Goal: Task Accomplishment & Management: Use online tool/utility

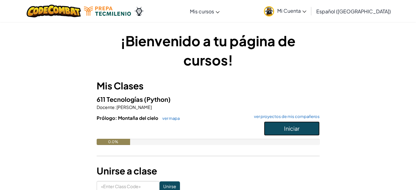
click at [285, 132] on button "Iniciar" at bounding box center [292, 128] width 56 height 14
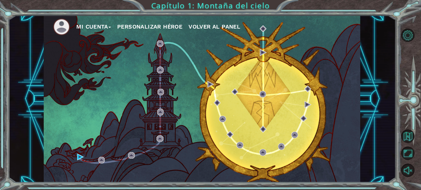
click at [111, 28] on button "Mi Cuenta" at bounding box center [93, 26] width 35 height 9
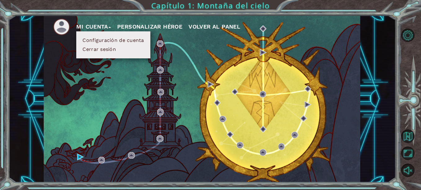
click at [116, 38] on button "Configuración de cuenta" at bounding box center [113, 40] width 65 height 7
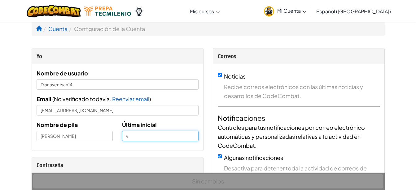
click at [145, 135] on input "v" at bounding box center [160, 135] width 77 height 11
type input "s"
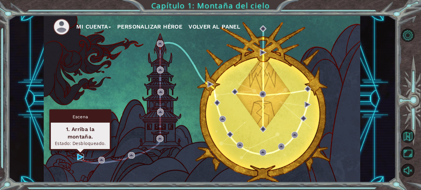
click at [82, 159] on img at bounding box center [80, 156] width 7 height 7
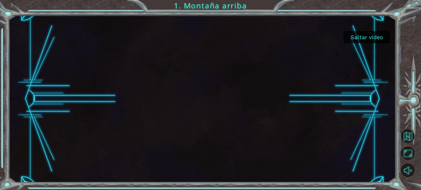
click at [356, 38] on button "Saltar video" at bounding box center [366, 37] width 46 height 12
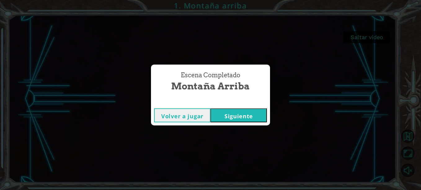
click at [240, 111] on button "Siguiente" at bounding box center [238, 115] width 56 height 14
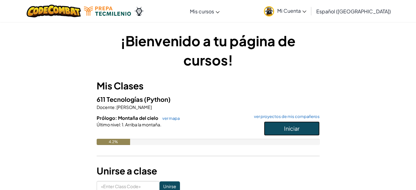
click at [274, 125] on button "Iniciar" at bounding box center [292, 128] width 56 height 14
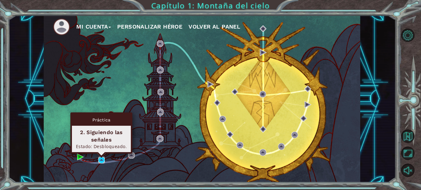
click at [103, 160] on img at bounding box center [101, 159] width 7 height 7
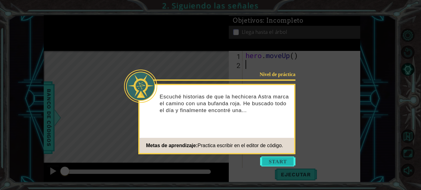
click at [281, 162] on button "Start" at bounding box center [277, 161] width 35 height 10
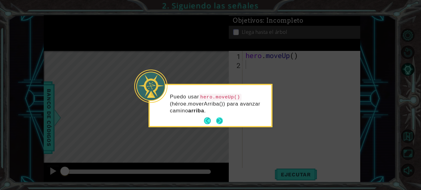
click at [222, 120] on button "Next" at bounding box center [219, 120] width 7 height 7
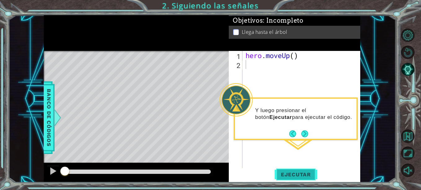
click at [299, 176] on span "Ejecutar" at bounding box center [295, 174] width 42 height 6
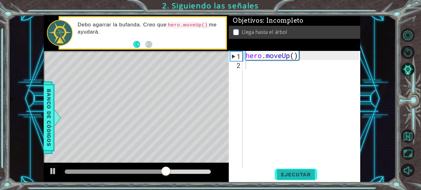
click at [308, 177] on span "Ejecutar" at bounding box center [295, 174] width 42 height 6
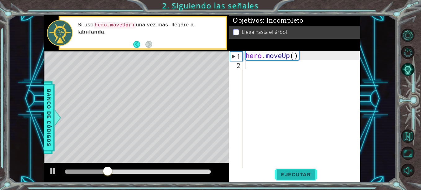
click at [308, 176] on span "Ejecutar" at bounding box center [295, 174] width 42 height 6
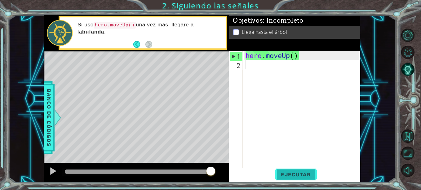
click at [287, 175] on span "Ejecutar" at bounding box center [295, 174] width 42 height 6
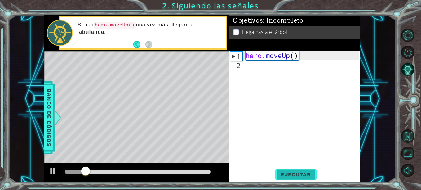
click at [287, 175] on span "Ejecutar" at bounding box center [295, 174] width 42 height 6
type textarea "h"
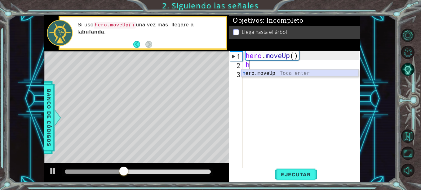
click at [260, 75] on div "h ero.moveUp Toca enter" at bounding box center [299, 80] width 117 height 22
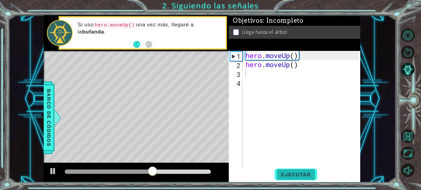
click at [302, 177] on button "Ejecutar" at bounding box center [295, 174] width 42 height 13
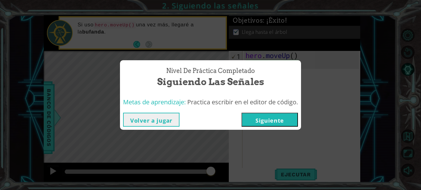
click at [265, 122] on button "Siguiente" at bounding box center [269, 119] width 56 height 14
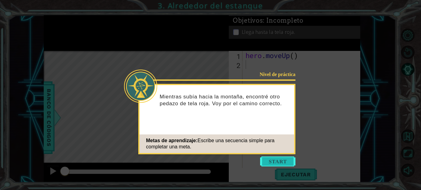
click at [269, 159] on button "Start" at bounding box center [277, 161] width 35 height 10
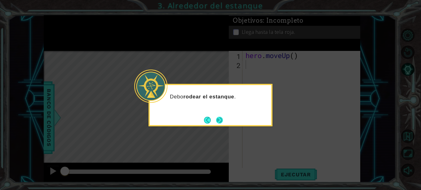
click at [220, 118] on button "Next" at bounding box center [219, 119] width 7 height 7
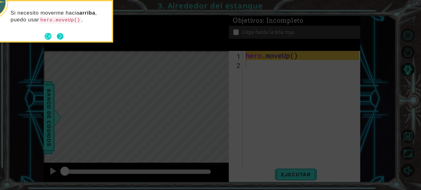
click at [62, 35] on button "Next" at bounding box center [60, 36] width 7 height 7
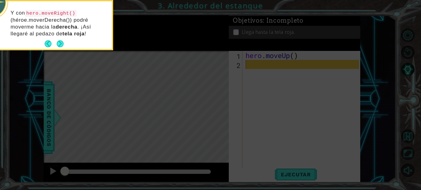
click at [60, 37] on div "Y con hero.moveRight() (héroe.moverDerecha()) podré moverme hacia la derecha . …" at bounding box center [50, 26] width 121 height 45
click at [60, 42] on button "Next" at bounding box center [59, 43] width 7 height 7
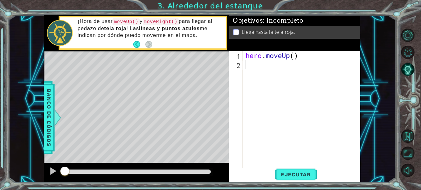
click at [306, 185] on div "1 ההההההההההההההההההההההההההההההההההההההההההההההההההההההההההההההההההההההההההההה…" at bounding box center [210, 95] width 421 height 190
click at [301, 175] on span "Ejecutar" at bounding box center [295, 174] width 42 height 6
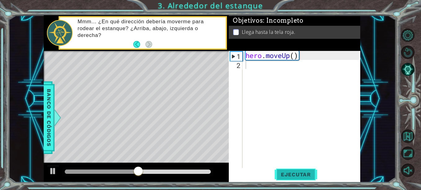
click at [300, 174] on span "Ejecutar" at bounding box center [295, 174] width 42 height 6
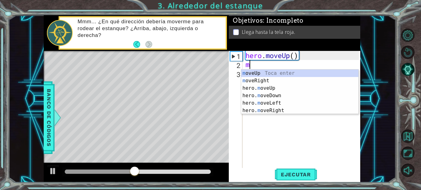
type textarea "mo"
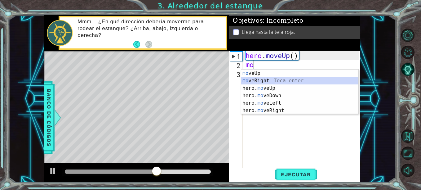
click at [260, 81] on div "mo veUp Toca enter mo veRight Toca enter hero. mo veUp Toca enter hero. mo veDo…" at bounding box center [299, 98] width 117 height 59
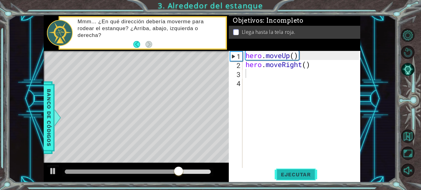
click at [292, 177] on span "Ejecutar" at bounding box center [295, 174] width 42 height 6
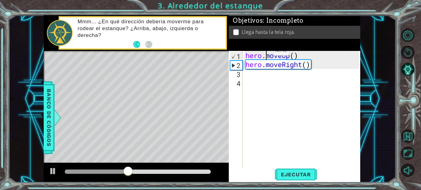
click at [264, 52] on div "hero . moveUp ( ) hero . moveRight ( )" at bounding box center [303, 118] width 118 height 135
type textarea "hero.moveUp()"
click at [303, 171] on span "Ejecutar" at bounding box center [295, 174] width 42 height 6
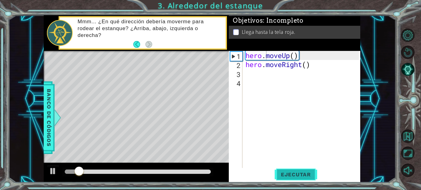
click at [303, 171] on span "Ejecutar" at bounding box center [295, 174] width 42 height 6
click at [258, 79] on div "hero . moveUp ( ) hero . moveRight ( )" at bounding box center [303, 118] width 118 height 135
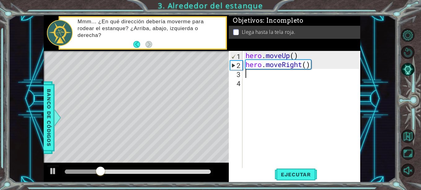
click at [249, 76] on div "hero . moveUp ( ) hero . moveRight ( )" at bounding box center [303, 118] width 118 height 135
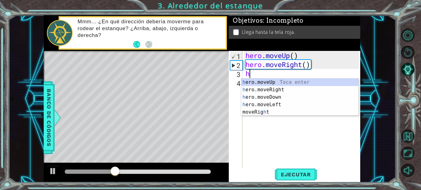
type textarea "he"
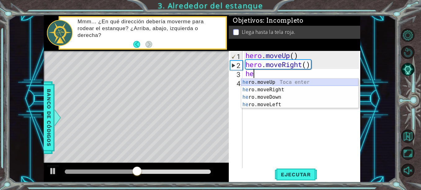
click at [267, 79] on div "he ro.moveUp Toca enter he ro.moveRight Toca enter he ro.moveDown Toca enter he…" at bounding box center [299, 100] width 117 height 45
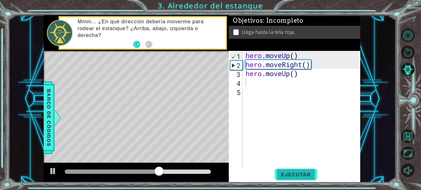
click at [305, 179] on button "Ejecutar" at bounding box center [295, 174] width 42 height 13
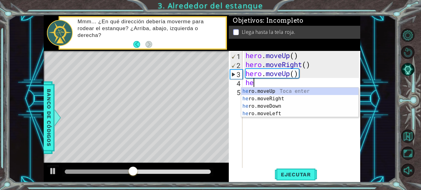
type textarea "her"
click at [282, 93] on div "her o.moveUp Toca enter her o.moveRight Toca enter her o.moveDown Toca enter he…" at bounding box center [299, 109] width 117 height 45
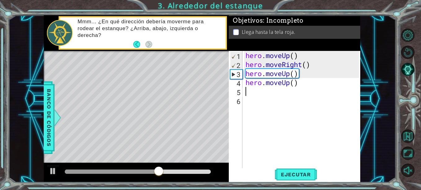
scroll to position [0, 0]
click at [293, 174] on span "Ejecutar" at bounding box center [295, 174] width 42 height 6
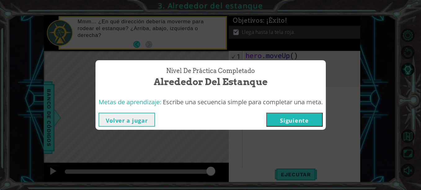
click at [294, 110] on div "Volver a jugar [GEOGRAPHIC_DATA]" at bounding box center [210, 119] width 230 height 20
click at [295, 114] on button "Siguiente" at bounding box center [294, 119] width 56 height 14
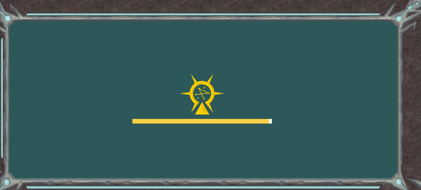
click at [230, 120] on div at bounding box center [201, 121] width 139 height 5
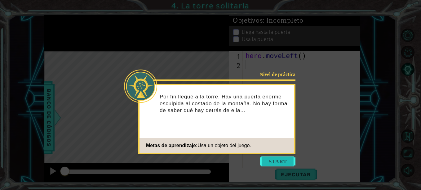
click at [280, 158] on button "Start" at bounding box center [277, 161] width 35 height 10
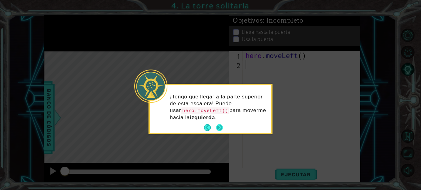
click at [222, 127] on button "Next" at bounding box center [219, 127] width 7 height 7
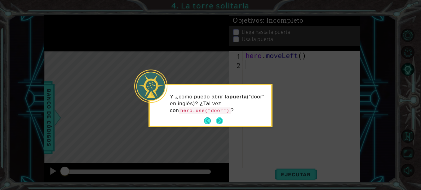
click at [221, 119] on button "Next" at bounding box center [219, 120] width 7 height 7
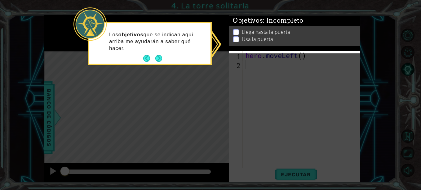
click at [237, 20] on div "Objetivos : Incompleto Llega hasta la [GEOGRAPHIC_DATA] la puerta" at bounding box center [294, 20] width 131 height 0
click at [236, 33] on p at bounding box center [236, 36] width 6 height 6
click at [234, 34] on p at bounding box center [236, 37] width 6 height 6
click at [163, 59] on div "Los objetivos que se indican aquí arriba me ayudarán a saber qué hacer." at bounding box center [149, 44] width 121 height 38
click at [160, 59] on button "Next" at bounding box center [158, 58] width 7 height 7
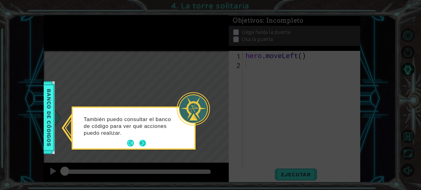
click at [143, 142] on button "Next" at bounding box center [142, 142] width 7 height 7
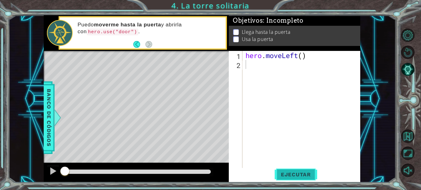
click at [290, 172] on span "Ejecutar" at bounding box center [295, 174] width 42 height 6
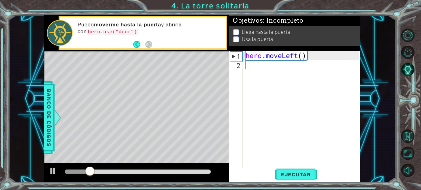
click at [247, 74] on div "hero . moveLeft ( )" at bounding box center [303, 118] width 118 height 135
type textarea "h"
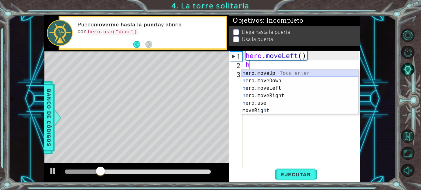
click at [248, 74] on div "h ero.moveUp Toca enter h ero.moveDown Toca enter h ero.moveLeft Toca enter h e…" at bounding box center [299, 98] width 117 height 59
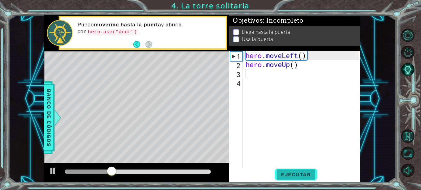
click at [304, 174] on span "Ejecutar" at bounding box center [295, 174] width 42 height 6
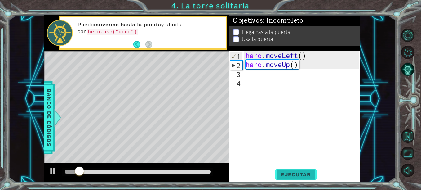
click at [304, 174] on span "Ejecutar" at bounding box center [295, 174] width 42 height 6
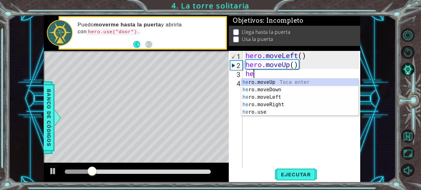
type textarea "her"
click at [261, 81] on div "her o.moveUp Toca enter her o.moveDown Toca enter her o.moveLeft [PERSON_NAME] …" at bounding box center [299, 104] width 117 height 52
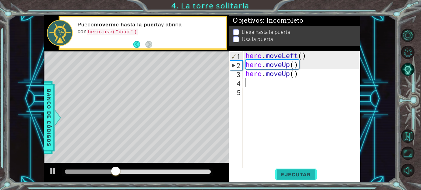
click at [298, 172] on span "Ejecutar" at bounding box center [295, 174] width 42 height 6
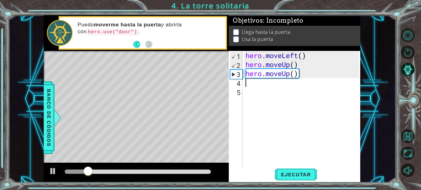
type textarea "h"
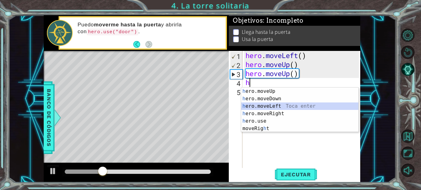
click at [273, 106] on div "h ero.moveUp Toca enter h ero.moveDown Toca enter h ero.moveLeft Toca enter h e…" at bounding box center [299, 116] width 117 height 59
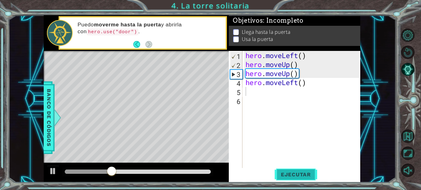
click at [296, 176] on span "Ejecutar" at bounding box center [295, 174] width 42 height 6
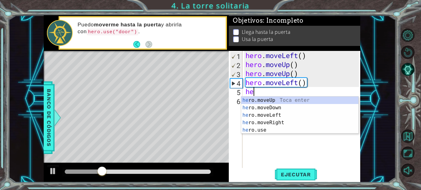
type textarea "her"
click at [282, 100] on div "her o.moveUp Toca enter her o.moveDown Toca enter her o.moveLeft [PERSON_NAME] …" at bounding box center [299, 122] width 117 height 52
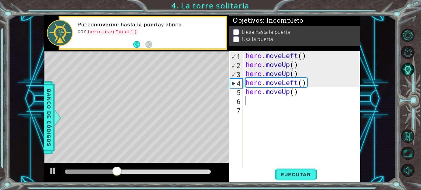
scroll to position [0, 0]
click at [300, 175] on span "Ejecutar" at bounding box center [295, 174] width 42 height 6
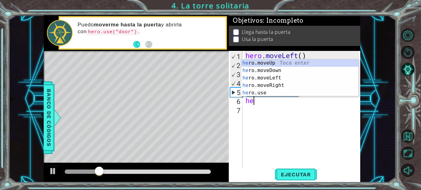
type textarea "her"
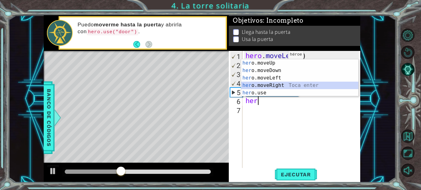
click at [280, 82] on div "her o.moveUp Toca enter her o.moveDown Toca enter her o.moveLeft [PERSON_NAME] …" at bounding box center [299, 85] width 117 height 52
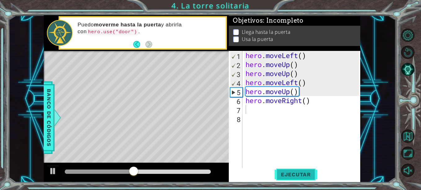
click at [300, 175] on span "Ejecutar" at bounding box center [295, 174] width 42 height 6
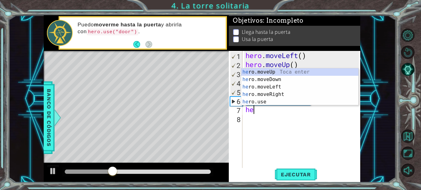
type textarea "her"
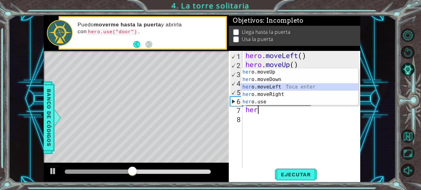
click at [278, 85] on div "her o.moveUp Toca enter her o.moveDown Toca enter her o.moveLeft [PERSON_NAME] …" at bounding box center [299, 94] width 117 height 52
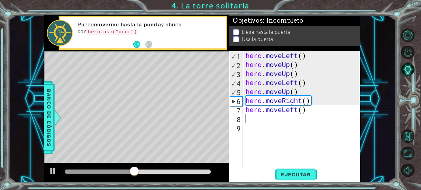
scroll to position [0, 0]
click at [305, 174] on span "Ejecutar" at bounding box center [295, 174] width 42 height 6
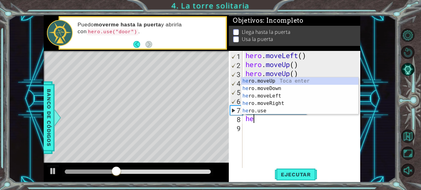
type textarea "her"
click at [267, 81] on div "her o.moveUp Toca enter her o.moveDown Toca enter her o.moveLeft [PERSON_NAME] …" at bounding box center [299, 103] width 117 height 52
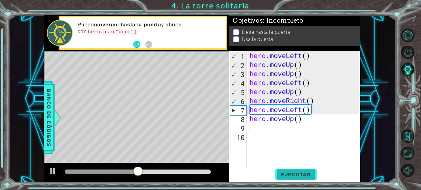
click at [302, 173] on span "Ejecutar" at bounding box center [295, 174] width 42 height 6
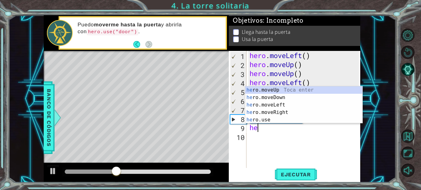
type textarea "her"
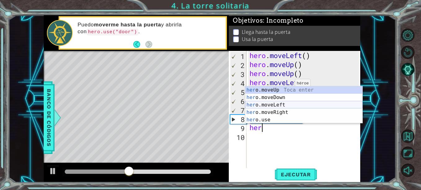
click at [291, 102] on div "her o.moveUp Toca enter her o.moveDown Toca enter her o.moveLeft [PERSON_NAME] …" at bounding box center [303, 112] width 117 height 52
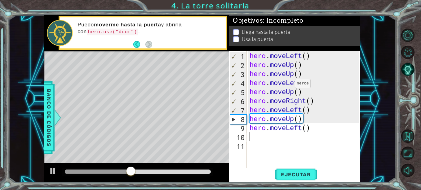
scroll to position [0, 0]
click at [303, 173] on span "Ejecutar" at bounding box center [295, 174] width 42 height 6
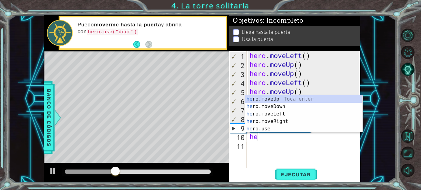
type textarea "her"
click at [267, 100] on div "her o.moveUp Toca enter her o.moveDown Toca enter her o.moveLeft [PERSON_NAME] …" at bounding box center [303, 121] width 117 height 52
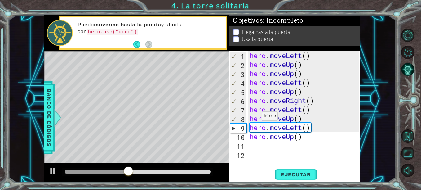
scroll to position [0, 0]
click at [294, 173] on span "Ejecutar" at bounding box center [295, 174] width 42 height 6
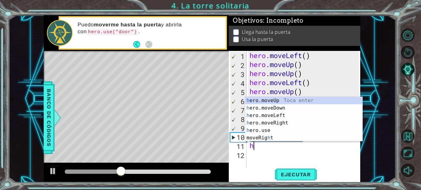
type textarea "her"
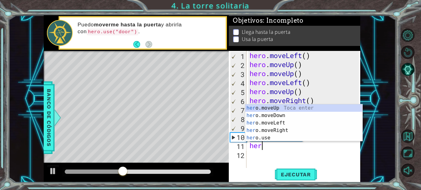
scroll to position [0, 0]
click at [278, 129] on div "her o.moveUp Toca enter her o.moveDown Toca enter her o.moveLeft [PERSON_NAME] …" at bounding box center [303, 130] width 117 height 52
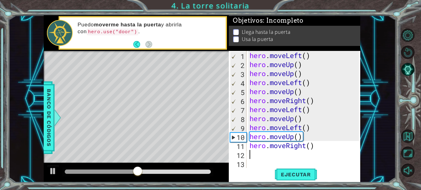
scroll to position [0, 0]
click at [292, 169] on button "Ejecutar" at bounding box center [295, 174] width 42 height 13
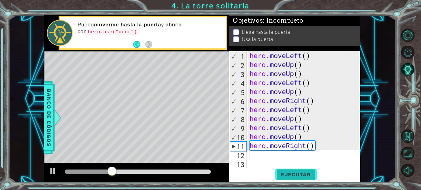
click at [292, 168] on button "Ejecutar" at bounding box center [295, 174] width 42 height 13
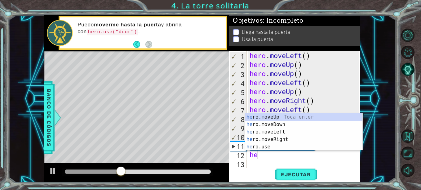
type textarea "her"
click at [276, 116] on div "her o.moveUp Toca enter her o.moveDown Toca enter her o.moveLeft [PERSON_NAME] …" at bounding box center [303, 139] width 117 height 52
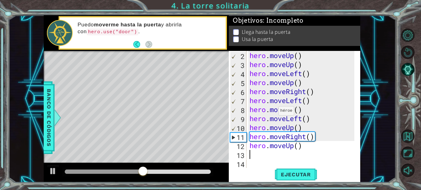
scroll to position [9, 0]
click at [289, 177] on button "Ejecutar" at bounding box center [295, 174] width 42 height 13
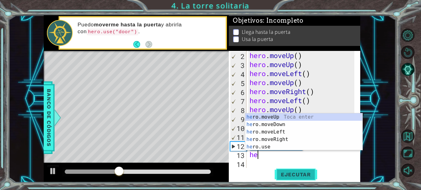
type textarea "her"
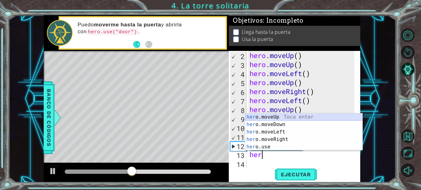
click at [280, 113] on div "her o.moveUp Toca enter her o.moveDown Toca enter her o.moveLeft [PERSON_NAME] …" at bounding box center [303, 139] width 117 height 52
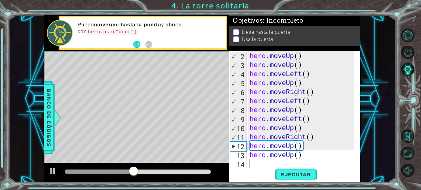
scroll to position [18, 0]
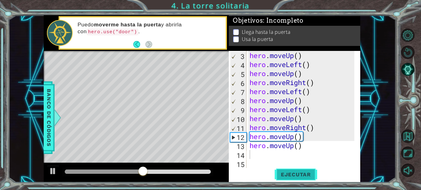
click at [293, 175] on span "Ejecutar" at bounding box center [295, 174] width 42 height 6
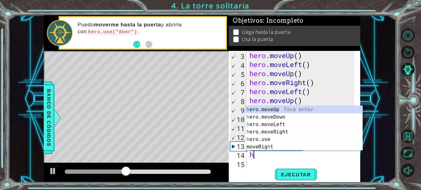
type textarea "her"
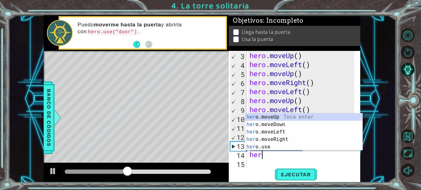
scroll to position [0, 0]
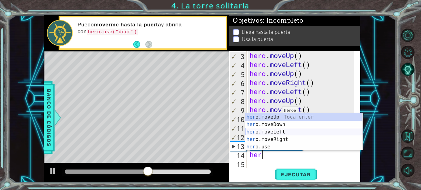
click at [287, 132] on div "her o.moveUp Toca enter her o.moveDown Toca enter her o.moveLeft [PERSON_NAME] …" at bounding box center [303, 139] width 117 height 52
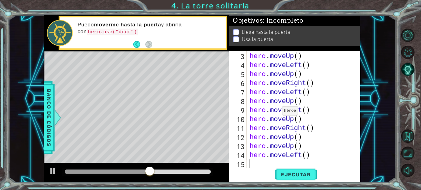
scroll to position [27, 0]
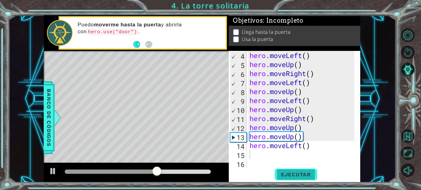
click at [301, 174] on span "Ejecutar" at bounding box center [295, 174] width 42 height 6
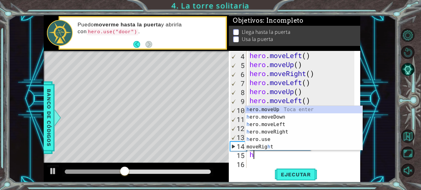
type textarea "he"
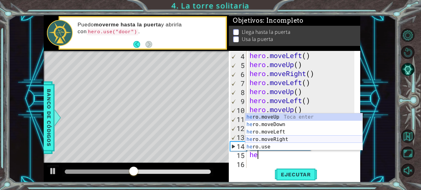
click at [273, 139] on div "he ro.moveUp Toca enter he ro.moveDown Toca enter he ro.moveLeft Toca enter he …" at bounding box center [303, 139] width 117 height 52
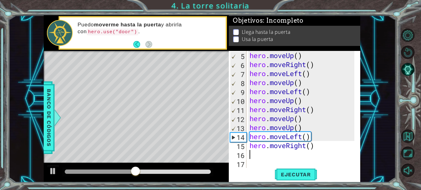
scroll to position [36, 0]
click at [303, 182] on div "1 ההההההההההההההההההההההההההההההההההההההההההההההההההההההההההההההההההההההההההההה…" at bounding box center [210, 95] width 421 height 190
click at [298, 171] on button "Ejecutar" at bounding box center [295, 174] width 42 height 13
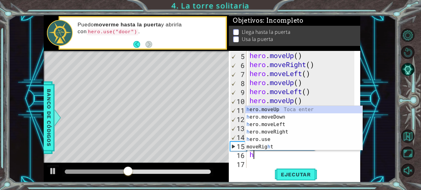
type textarea "he"
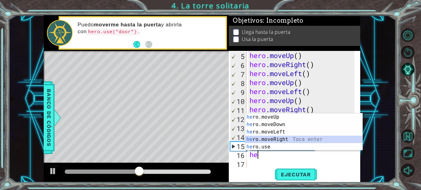
click at [272, 139] on div "he ro.moveUp Toca enter he ro.moveDown Toca enter he ro.moveLeft Toca enter he …" at bounding box center [303, 139] width 117 height 52
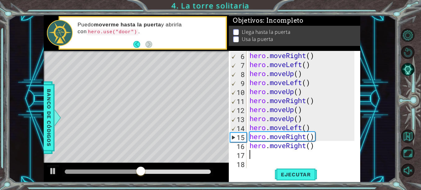
scroll to position [45, 0]
click at [302, 180] on button "Ejecutar" at bounding box center [295, 174] width 42 height 13
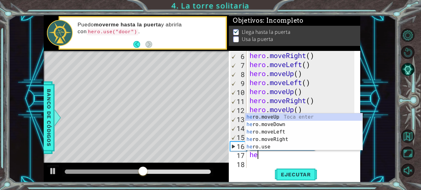
type textarea "her"
click at [266, 117] on div "her o.moveUp Toca enter her o.moveDown Toca enter her o.moveLeft [PERSON_NAME] …" at bounding box center [303, 139] width 117 height 52
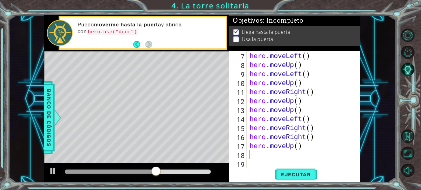
scroll to position [54, 0]
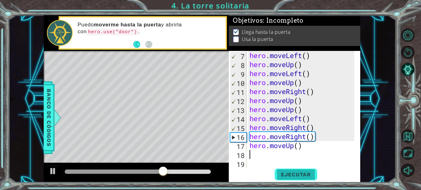
click at [293, 177] on span "Ejecutar" at bounding box center [295, 174] width 42 height 6
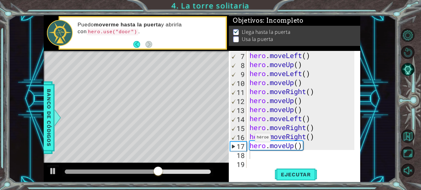
click at [161, 65] on div "Level Map" at bounding box center [187, 142] width 286 height 182
click at [260, 155] on div "hero . moveLeft ( ) hero . moveUp ( ) hero . moveLeft ( ) hero . moveUp ( ) her…" at bounding box center [302, 118] width 109 height 135
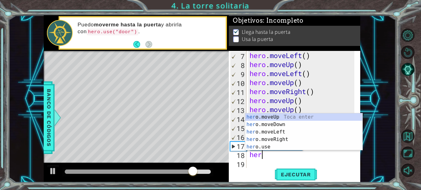
scroll to position [0, 0]
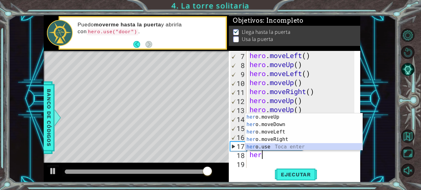
click at [278, 146] on div "her o.moveUp Toca enter her o.moveDown Toca enter her o.moveLeft [PERSON_NAME] …" at bounding box center [303, 139] width 117 height 52
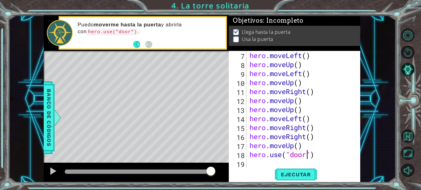
scroll to position [0, 3]
type textarea "hero.use("door")"
click at [309, 172] on span "Ejecutar" at bounding box center [295, 174] width 42 height 6
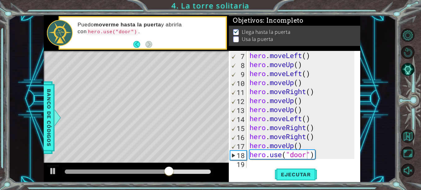
click at [247, 159] on div "hero.use("door") 7 8 9 10 11 12 13 14 15 16 17 18 19 hero . moveLeft ( ) hero .…" at bounding box center [294, 109] width 130 height 117
click at [252, 167] on div "hero . moveLeft ( ) hero . moveUp ( ) hero . moveLeft ( ) hero . moveUp ( ) her…" at bounding box center [302, 118] width 109 height 135
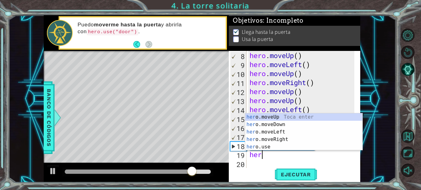
scroll to position [0, 0]
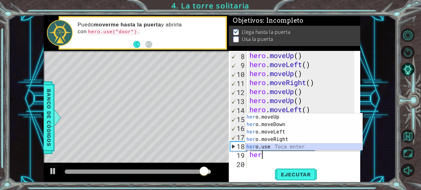
click at [274, 149] on div "her o.moveUp Toca enter her o.moveDown Toca enter her o.moveLeft [PERSON_NAME] …" at bounding box center [303, 139] width 117 height 52
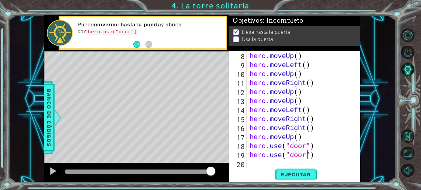
scroll to position [0, 3]
type textarea "hero.use("door")"
click at [299, 173] on span "Ejecutar" at bounding box center [295, 174] width 42 height 6
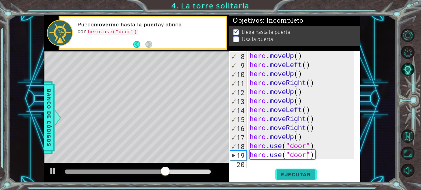
click at [299, 173] on span "Ejecutar" at bounding box center [295, 174] width 42 height 6
click at [238, 40] on p at bounding box center [236, 43] width 6 height 6
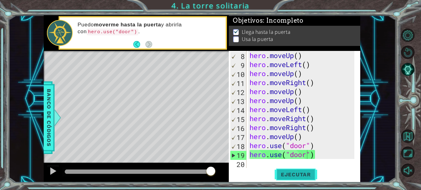
click at [289, 178] on button "Ejecutar" at bounding box center [295, 174] width 42 height 13
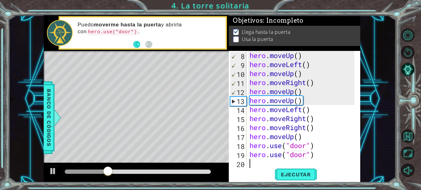
click at [248, 160] on div "hero . moveUp ( ) hero . moveLeft ( ) hero . moveUp ( ) hero . moveRight ( ) he…" at bounding box center [302, 118] width 109 height 135
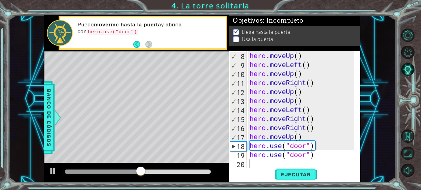
scroll to position [72, 0]
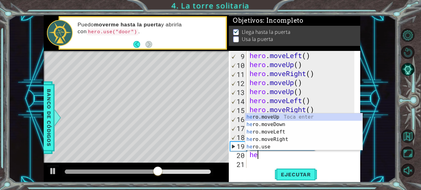
type textarea "her"
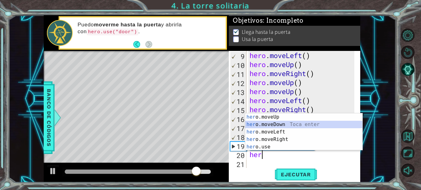
click at [270, 125] on div "her o.moveUp Toca enter her o.moveDown Toca enter her o.moveLeft [PERSON_NAME] …" at bounding box center [303, 139] width 117 height 52
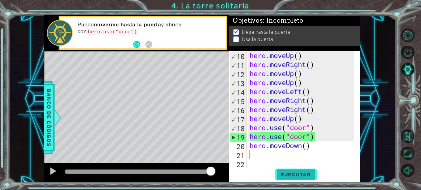
click at [288, 177] on span "Ejecutar" at bounding box center [295, 174] width 42 height 6
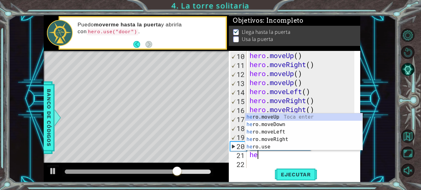
type textarea "her"
click at [264, 117] on div "her o.moveUp Toca enter her o.moveDown Toca enter her o.moveLeft [PERSON_NAME] …" at bounding box center [303, 139] width 117 height 52
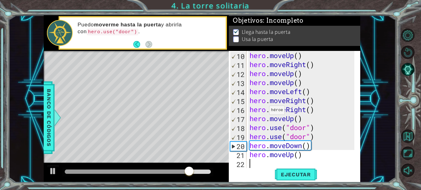
scroll to position [90, 0]
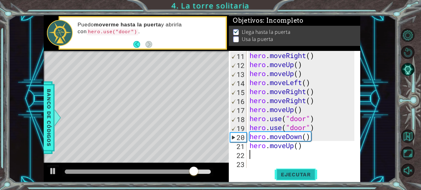
click at [294, 173] on span "Ejecutar" at bounding box center [295, 174] width 42 height 6
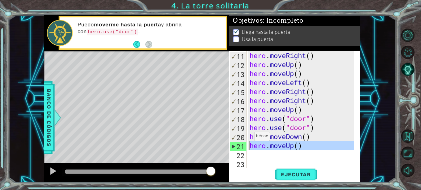
click at [236, 148] on div "21" at bounding box center [238, 146] width 16 height 9
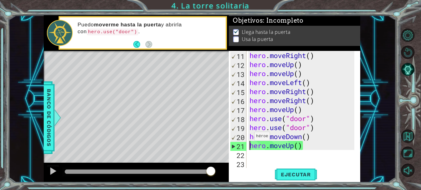
click at [234, 148] on div "21" at bounding box center [238, 146] width 16 height 9
click at [232, 148] on div "21" at bounding box center [238, 146] width 16 height 9
type textarea "hero.moveUp()"
click at [235, 39] on p at bounding box center [236, 41] width 6 height 6
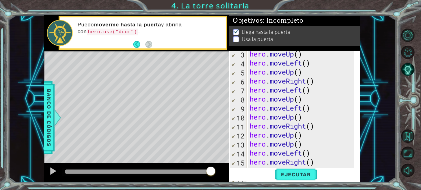
scroll to position [0, 0]
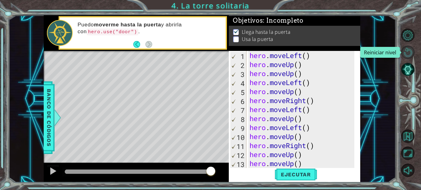
click at [412, 55] on button "Reiniciar nivel" at bounding box center [407, 52] width 13 height 13
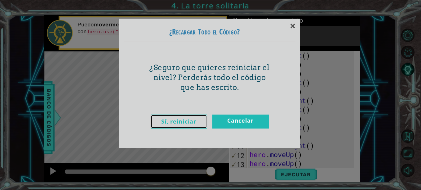
click at [159, 117] on link "Sí, reiniciar" at bounding box center [179, 121] width 56 height 14
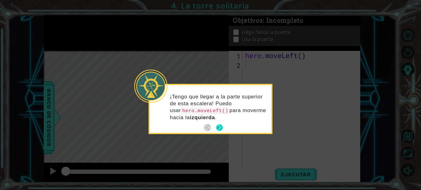
click at [219, 128] on button "Next" at bounding box center [219, 127] width 7 height 7
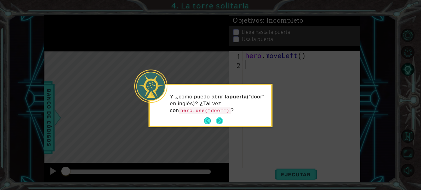
click at [214, 122] on button "Next" at bounding box center [219, 120] width 11 height 11
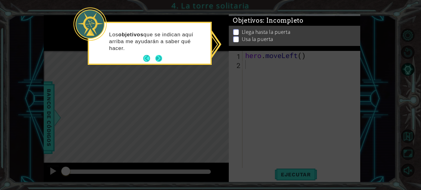
click at [159, 55] on button "Next" at bounding box center [158, 58] width 7 height 7
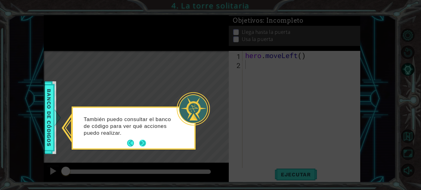
click at [142, 139] on button "Next" at bounding box center [142, 142] width 7 height 7
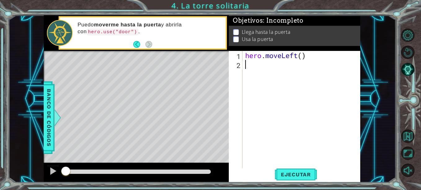
drag, startPoint x: 256, startPoint y: 69, endPoint x: 248, endPoint y: 64, distance: 9.4
click at [248, 64] on div "hero . moveLeft ( )" at bounding box center [303, 118] width 118 height 135
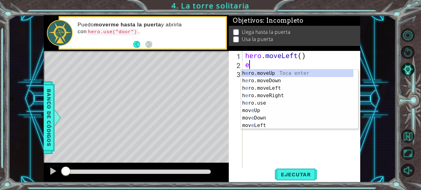
type textarea "er"
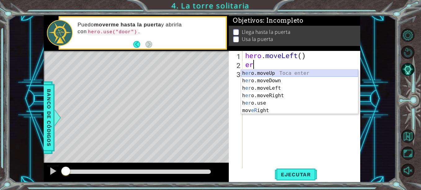
click at [273, 76] on div "h [PERSON_NAME]moveUp Toca enter h [PERSON_NAME]moveDown Toca enter h [PERSON_N…" at bounding box center [299, 98] width 117 height 59
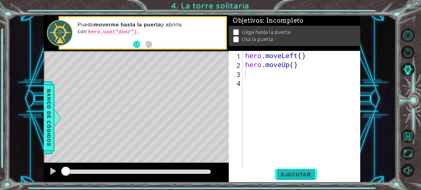
click at [297, 176] on span "Ejecutar" at bounding box center [295, 174] width 42 height 6
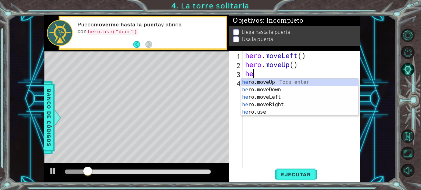
type textarea "her"
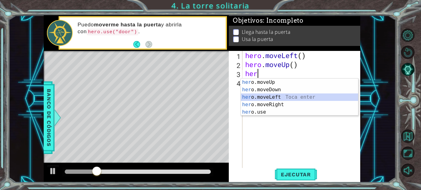
click at [276, 98] on div "her o.moveUp Toca enter her o.moveDown Toca enter her o.moveLeft [PERSON_NAME] …" at bounding box center [299, 104] width 117 height 52
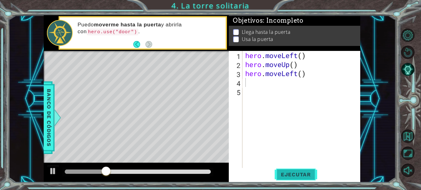
click at [307, 176] on span "Ejecutar" at bounding box center [295, 174] width 42 height 6
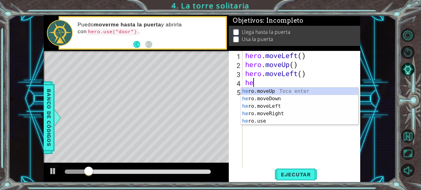
type textarea "her"
click at [274, 90] on div "her o.moveUp Toca enter her o.moveDown Toca enter her o.moveLeft [PERSON_NAME] …" at bounding box center [299, 113] width 117 height 52
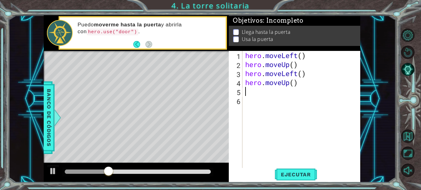
scroll to position [0, 0]
click at [294, 178] on button "Ejecutar" at bounding box center [295, 174] width 42 height 13
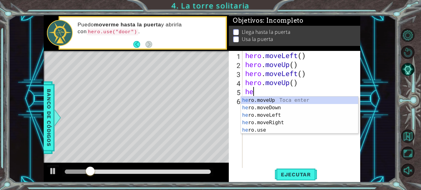
type textarea "her"
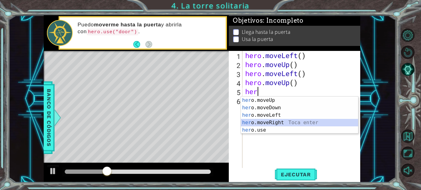
click at [286, 124] on div "her o.moveUp Toca enter her o.moveDown Toca enter her o.moveLeft [PERSON_NAME] …" at bounding box center [299, 122] width 117 height 52
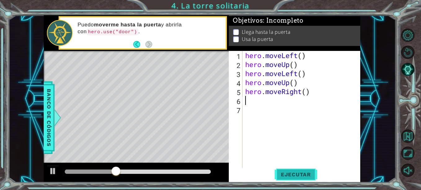
click at [296, 176] on span "Ejecutar" at bounding box center [295, 174] width 42 height 6
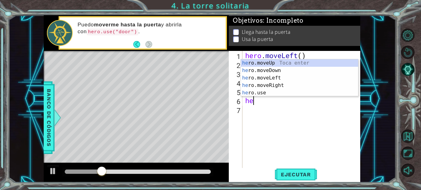
type textarea "her"
click at [298, 64] on div "her o.moveUp Toca enter her o.moveDown Toca enter her o.moveLeft [PERSON_NAME] …" at bounding box center [299, 85] width 117 height 52
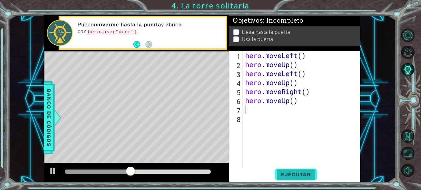
click at [288, 172] on span "Ejecutar" at bounding box center [295, 174] width 42 height 6
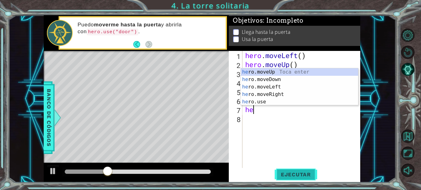
scroll to position [0, 0]
type textarea "hero"
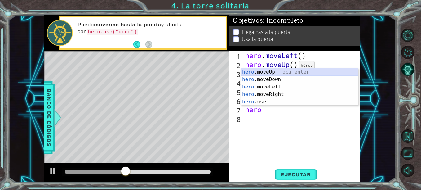
click at [289, 71] on div "hero .moveUp Toca enter hero .moveDown Toca enter hero .moveLeft Toca enter her…" at bounding box center [299, 94] width 117 height 52
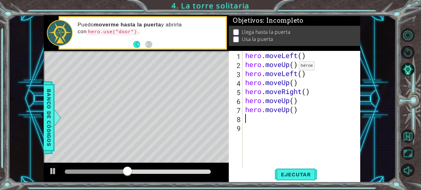
scroll to position [0, 0]
click at [295, 173] on span "Ejecutar" at bounding box center [295, 174] width 42 height 6
type textarea "h"
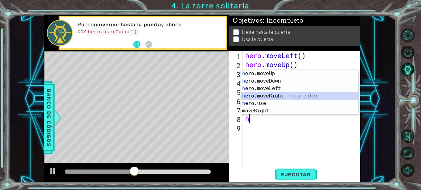
click at [280, 98] on div "h ero.moveUp Toca enter h ero.moveDown Toca enter h ero.moveLeft Toca enter h e…" at bounding box center [299, 99] width 117 height 59
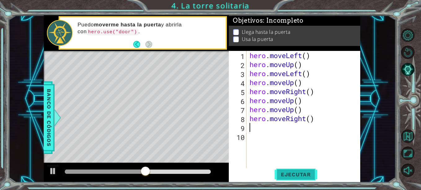
click at [303, 173] on span "Ejecutar" at bounding box center [295, 174] width 42 height 6
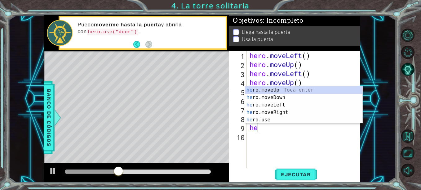
scroll to position [0, 0]
click at [272, 120] on div "her o.moveUp Toca enter her o.moveDown Toca enter her o.moveLeft [PERSON_NAME] …" at bounding box center [303, 112] width 117 height 52
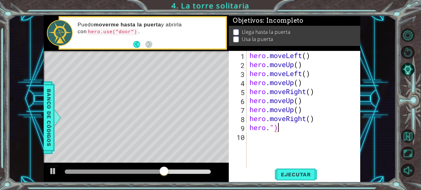
click at [287, 127] on div "hero . moveLeft ( ) hero . moveUp ( ) hero . moveLeft ( ) hero . moveUp ( ) her…" at bounding box center [305, 118] width 114 height 135
type textarea "hero."
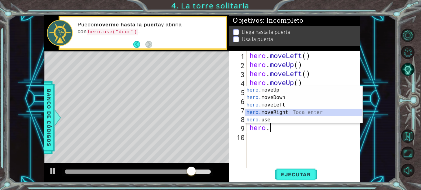
click at [270, 111] on div "hero. moveUp Toca enter hero. moveDown Toca enter hero. moveLeft Toca enter her…" at bounding box center [303, 112] width 117 height 52
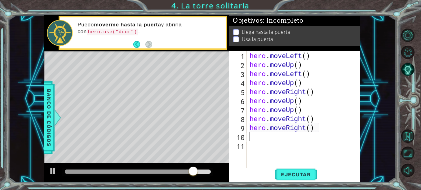
scroll to position [0, 0]
click at [299, 170] on button "Ejecutar" at bounding box center [295, 174] width 42 height 13
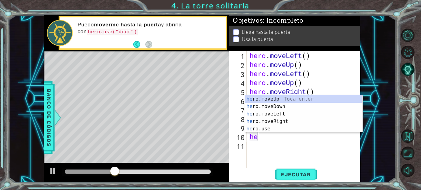
type textarea "her"
click at [273, 99] on div "her o.moveUp Toca enter her o.moveDown Toca enter her o.moveLeft [PERSON_NAME] …" at bounding box center [303, 121] width 117 height 52
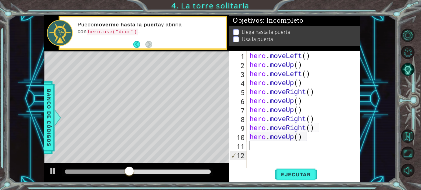
scroll to position [0, 0]
click at [290, 175] on span "Ejecutar" at bounding box center [295, 174] width 42 height 6
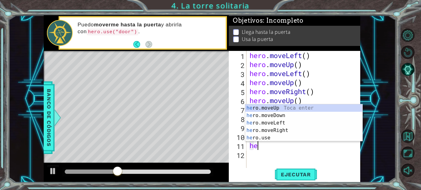
scroll to position [0, 0]
type textarea "he"
click at [289, 108] on div "he ro.moveUp Toca enter he ro.moveDown Toca enter he ro.moveLeft Toca enter he …" at bounding box center [303, 130] width 117 height 52
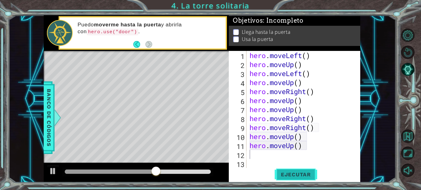
click at [301, 174] on span "Ejecutar" at bounding box center [295, 174] width 42 height 6
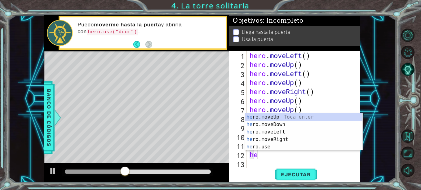
scroll to position [0, 0]
type textarea "hero"
click at [260, 117] on div "hero .moveUp Toca enter hero .moveDown Toca enter hero .moveLeft Toca enter her…" at bounding box center [303, 139] width 117 height 52
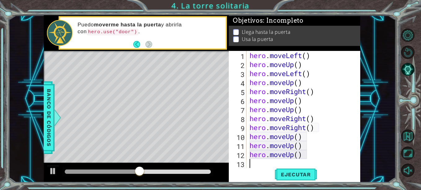
scroll to position [9, 0]
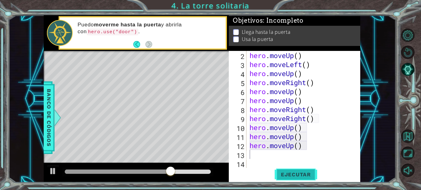
click at [296, 177] on span "Ejecutar" at bounding box center [295, 174] width 42 height 6
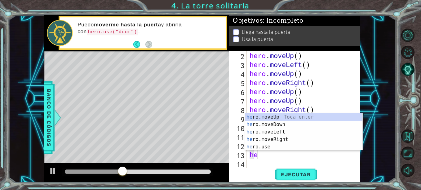
type textarea "her"
click at [278, 119] on div "her o.moveUp Toca enter her o.moveDown Toca enter her o.moveLeft [PERSON_NAME] …" at bounding box center [303, 139] width 117 height 52
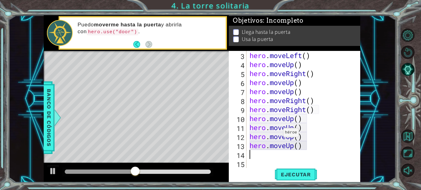
scroll to position [18, 0]
click at [292, 175] on span "Ejecutar" at bounding box center [295, 174] width 42 height 6
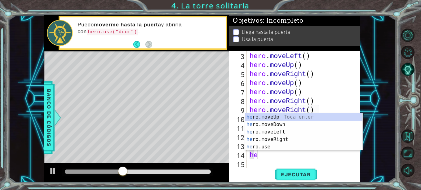
type textarea "her"
click at [273, 119] on div "her o.moveUp Toca enter her o.moveDown Toca enter her o.moveLeft [PERSON_NAME] …" at bounding box center [303, 139] width 117 height 52
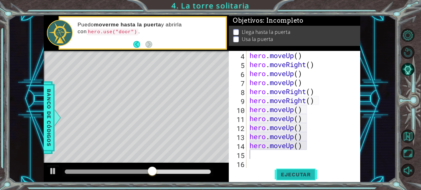
click at [293, 177] on button "Ejecutar" at bounding box center [295, 174] width 42 height 13
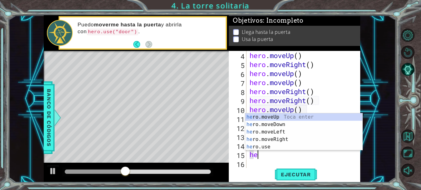
type textarea "her"
click at [285, 138] on div "her o.moveUp Toca enter her o.moveDown Toca enter her o.moveLeft [PERSON_NAME] …" at bounding box center [303, 139] width 117 height 52
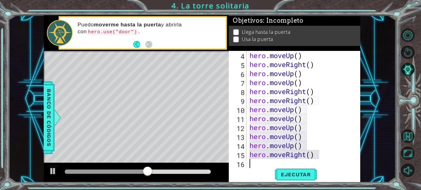
scroll to position [36, 0]
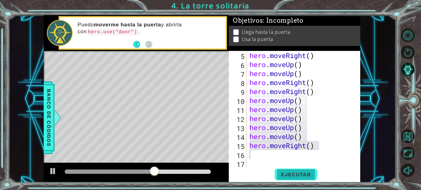
click at [293, 173] on span "Ejecutar" at bounding box center [295, 174] width 42 height 6
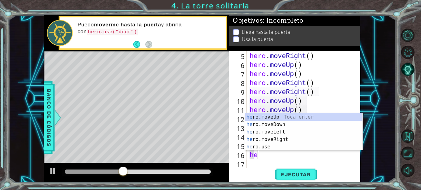
type textarea "her"
click at [295, 119] on div "her o.moveUp Toca enter her o.moveDown Toca enter her o.moveLeft [PERSON_NAME] …" at bounding box center [303, 139] width 117 height 52
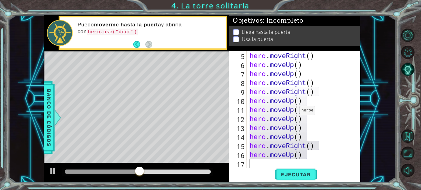
scroll to position [45, 0]
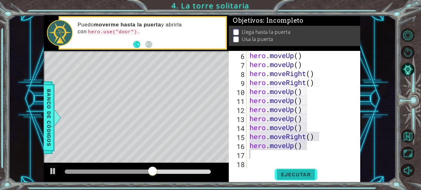
click at [299, 174] on span "Ejecutar" at bounding box center [295, 174] width 42 height 6
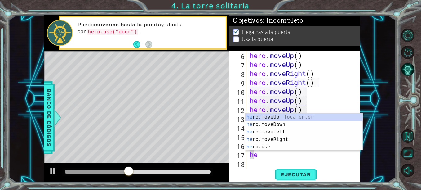
scroll to position [0, 0]
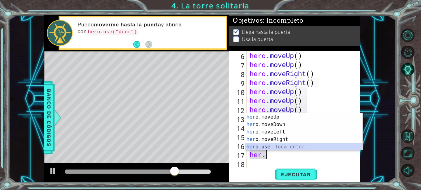
click at [283, 145] on div "her o . moveUp Toca enter her o . moveDown Toca enter her o . moveLeft [PERSON_…" at bounding box center [303, 139] width 117 height 52
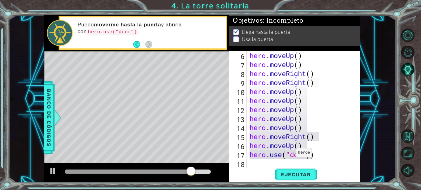
scroll to position [0, 3]
type textarea "hero.use("door")"
click at [294, 172] on span "Ejecutar" at bounding box center [295, 174] width 42 height 6
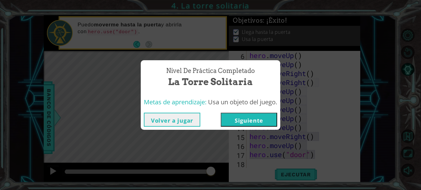
click at [246, 118] on button "Siguiente" at bounding box center [249, 119] width 56 height 14
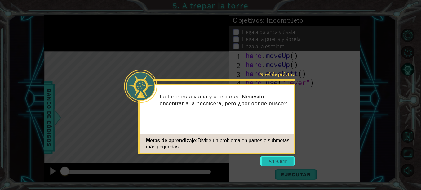
click at [273, 160] on button "Start" at bounding box center [277, 161] width 35 height 10
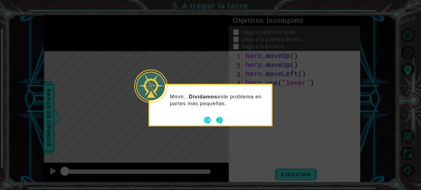
click at [221, 122] on button "Next" at bounding box center [219, 119] width 7 height 7
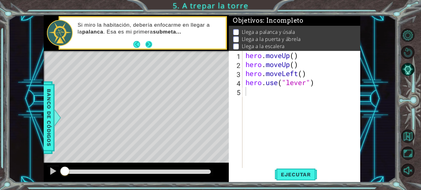
click at [148, 49] on footer at bounding box center [142, 44] width 19 height 9
click at [148, 43] on button "Next" at bounding box center [148, 44] width 7 height 7
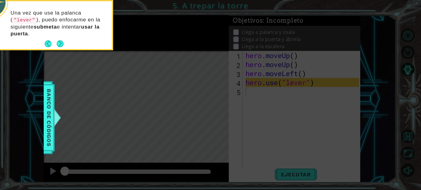
click at [65, 37] on div "Una vez que use la palanca ( "lever" ), puedo enfocarme en la siguiente submeta…" at bounding box center [50, 26] width 121 height 45
click at [62, 46] on button "Next" at bounding box center [59, 43] width 7 height 7
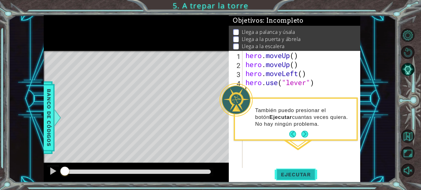
click at [299, 171] on button "Ejecutar" at bounding box center [295, 174] width 42 height 13
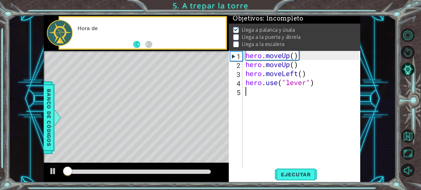
scroll to position [5, 0]
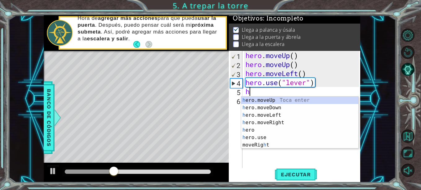
type textarea "he"
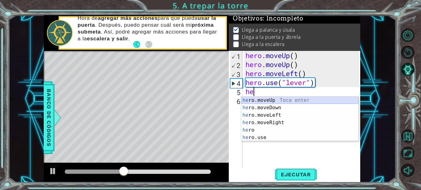
click at [259, 103] on div "he ro.moveUp Toca enter he ro.moveDown Toca enter he ro.moveLeft Toca enter he …" at bounding box center [299, 125] width 117 height 59
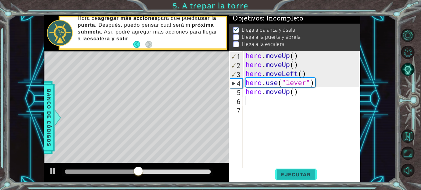
click at [291, 171] on button "Ejecutar" at bounding box center [295, 174] width 42 height 13
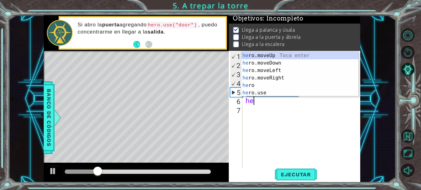
type textarea "her"
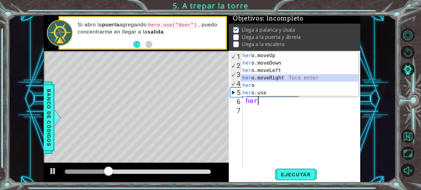
click at [273, 78] on div "her o.moveUp Toca enter her o.moveDown Toca enter her o.moveLeft [PERSON_NAME] …" at bounding box center [299, 81] width 117 height 59
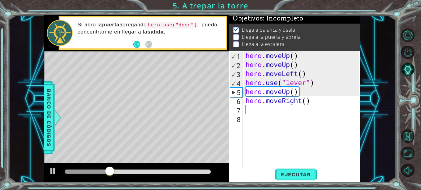
scroll to position [0, 0]
click at [307, 174] on span "Ejecutar" at bounding box center [295, 174] width 42 height 6
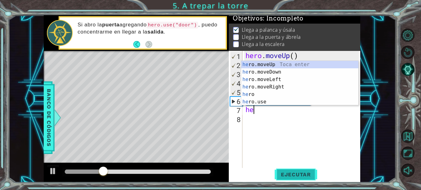
type textarea "her"
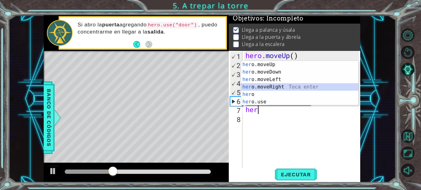
click at [288, 88] on div "her o.moveUp Toca enter her o.moveDown Toca enter her o.moveLeft [PERSON_NAME] …" at bounding box center [299, 90] width 117 height 59
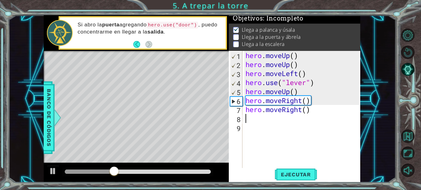
scroll to position [0, 0]
click at [299, 171] on button "Ejecutar" at bounding box center [295, 174] width 42 height 13
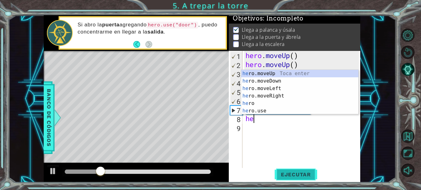
type textarea "her"
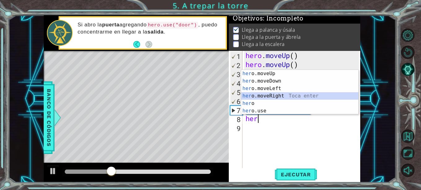
click at [297, 96] on div "her o.moveUp Toca enter her o.moveDown Toca enter her o.moveLeft [PERSON_NAME] …" at bounding box center [299, 99] width 117 height 59
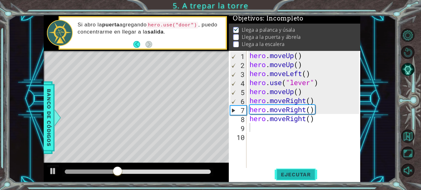
click at [306, 173] on span "Ejecutar" at bounding box center [295, 174] width 42 height 6
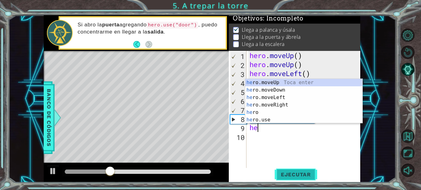
scroll to position [0, 0]
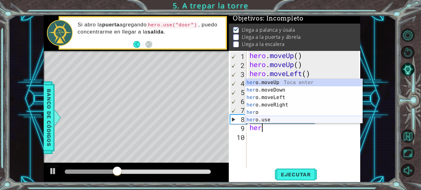
click at [283, 120] on div "her o.moveUp Toca enter her o.moveDown Toca enter her o.moveLeft [PERSON_NAME] …" at bounding box center [303, 108] width 117 height 59
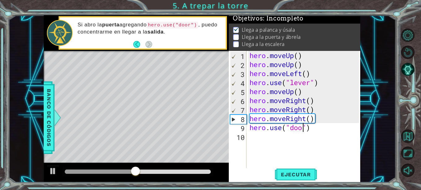
scroll to position [0, 3]
click at [307, 177] on span "Ejecutar" at bounding box center [295, 174] width 42 height 6
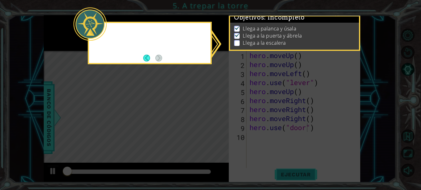
scroll to position [5, 0]
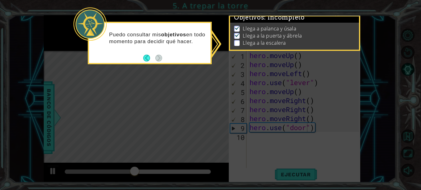
click at [241, 36] on li "Llega a la puerta y ábrela" at bounding box center [295, 35] width 122 height 7
click at [146, 57] on button "Back" at bounding box center [149, 58] width 12 height 7
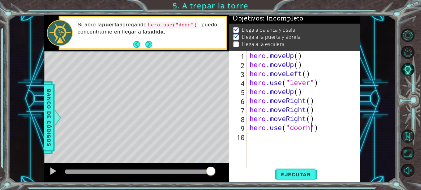
scroll to position [0, 3]
type textarea "hero.use("door")"
click at [252, 140] on div "hero . moveUp ( ) hero . moveUp ( ) hero . moveLeft ( ) hero . use ( "lever" ) …" at bounding box center [305, 118] width 114 height 135
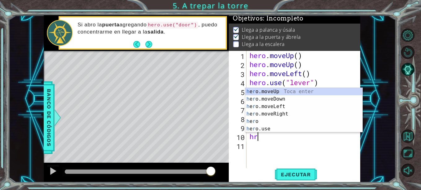
scroll to position [0, 0]
type textarea "h"
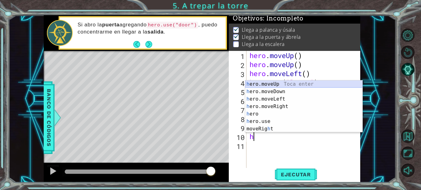
click at [264, 85] on div "h ero.moveUp Toca enter h ero.moveDown Toca enter h ero.moveLeft Toca enter h e…" at bounding box center [303, 113] width 117 height 67
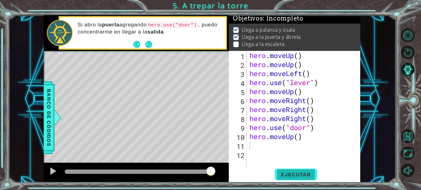
click at [295, 173] on span "Ejecutar" at bounding box center [295, 174] width 42 height 6
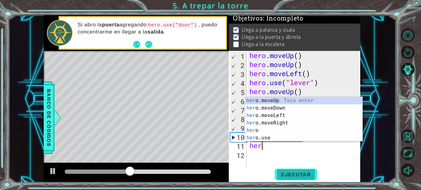
scroll to position [0, 0]
type textarea "hero"
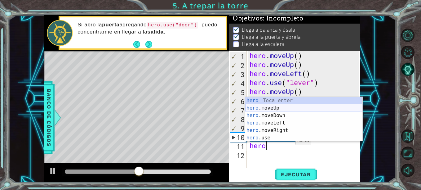
click at [283, 105] on div "hero Toca enter hero .moveUp Toca enter hero .moveDown Toca enter hero .moveLef…" at bounding box center [303, 126] width 117 height 59
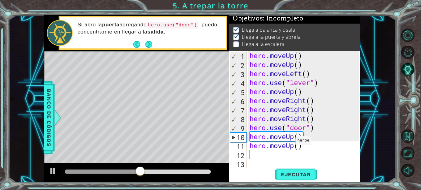
scroll to position [0, 0]
click at [289, 175] on span "Ejecutar" at bounding box center [295, 174] width 42 height 6
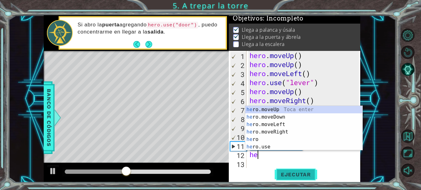
type textarea "her"
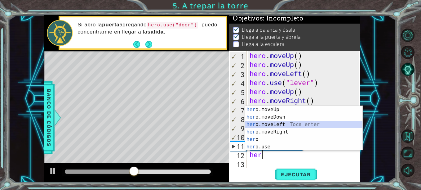
click at [291, 125] on div "her o.moveUp Toca enter her o.moveDown Toca enter her o.moveLeft [PERSON_NAME] …" at bounding box center [303, 135] width 117 height 59
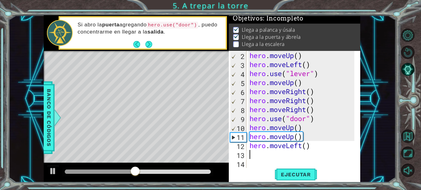
scroll to position [9, 0]
click at [295, 174] on span "Ejecutar" at bounding box center [295, 174] width 42 height 6
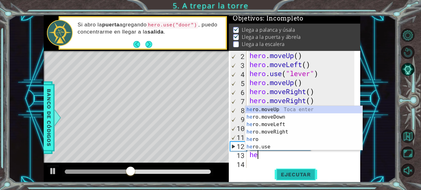
type textarea "her"
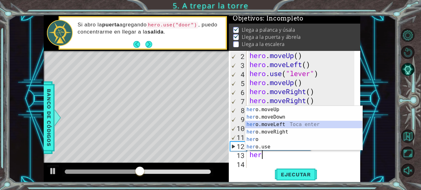
click at [295, 127] on div "her o.moveUp Toca enter her o.moveDown Toca enter her o.moveLeft [PERSON_NAME] …" at bounding box center [303, 135] width 117 height 59
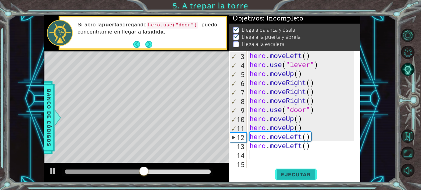
click at [296, 170] on button "Ejecutar" at bounding box center [295, 174] width 42 height 13
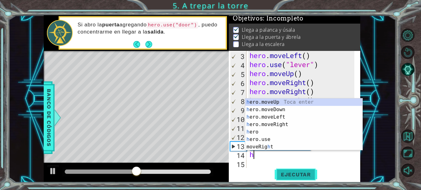
type textarea "hee"
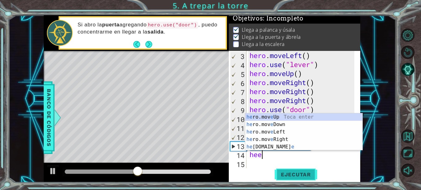
scroll to position [0, 0]
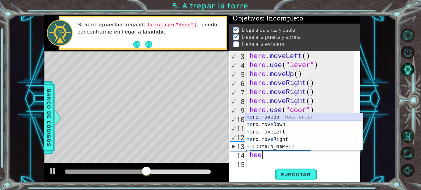
click at [295, 113] on div "he ro.mov e Up Toca enter he ro.mov e Down Toca enter he ro.mov e Left Toca ent…" at bounding box center [303, 139] width 117 height 52
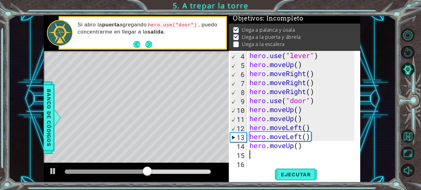
scroll to position [27, 0]
click at [299, 177] on span "Ejecutar" at bounding box center [295, 174] width 42 height 6
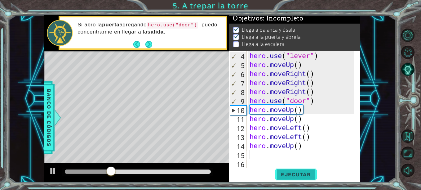
click at [297, 177] on span "Ejecutar" at bounding box center [295, 174] width 42 height 6
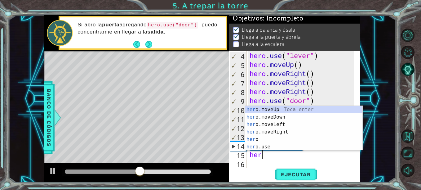
type textarea "her"
click at [297, 111] on div "her o.moveUp Toca enter her o.moveDown Toca enter her o.moveLeft [PERSON_NAME] …" at bounding box center [303, 135] width 117 height 59
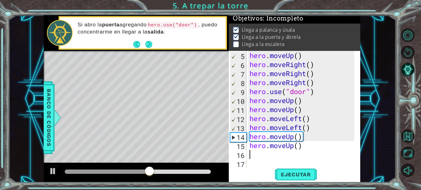
scroll to position [36, 0]
click at [295, 175] on span "Ejecutar" at bounding box center [295, 174] width 42 height 6
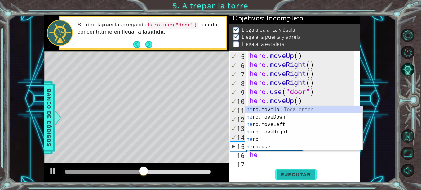
type textarea "her"
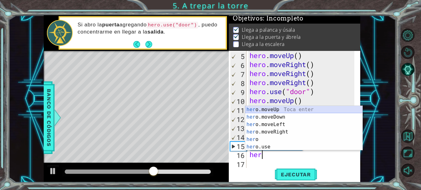
click at [297, 112] on div "her o.moveUp Toca enter her o.moveDown Toca enter her o.moveLeft [PERSON_NAME] …" at bounding box center [303, 135] width 117 height 59
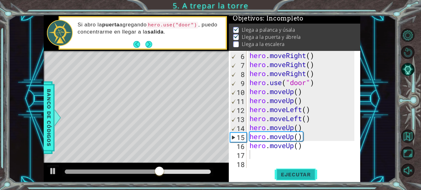
click at [302, 173] on span "Ejecutar" at bounding box center [295, 174] width 42 height 6
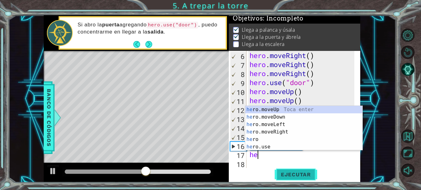
type textarea "her"
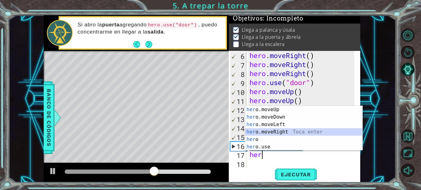
click at [295, 132] on div "her o.moveUp Toca enter her o.moveDown Toca enter her o.moveLeft [PERSON_NAME] …" at bounding box center [303, 135] width 117 height 59
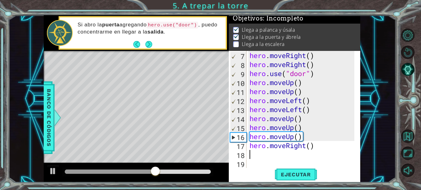
scroll to position [54, 0]
click at [299, 172] on span "Ejecutar" at bounding box center [295, 174] width 42 height 6
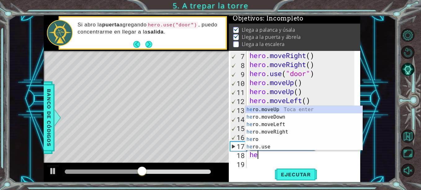
type textarea "hee"
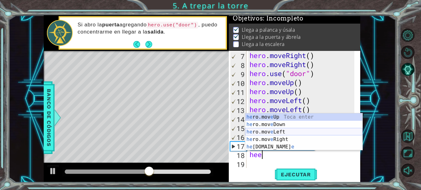
click at [277, 133] on div "he ro.mov e Up Toca enter he ro.mov e Down Toca enter he ro.mov e Left Toca ent…" at bounding box center [303, 139] width 117 height 52
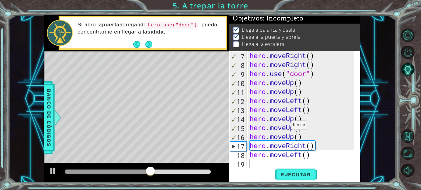
scroll to position [63, 0]
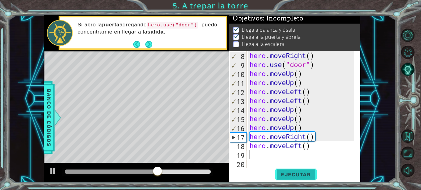
click at [291, 173] on span "Ejecutar" at bounding box center [295, 174] width 42 height 6
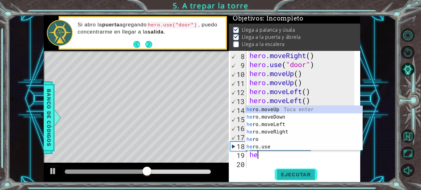
type textarea "her"
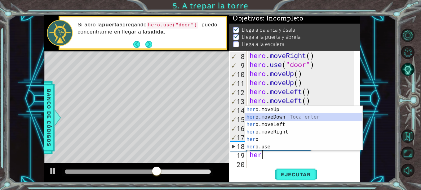
click at [286, 116] on div "her o.moveUp Toca enter her o.moveDown Toca enter her o.moveLeft [PERSON_NAME] …" at bounding box center [303, 135] width 117 height 59
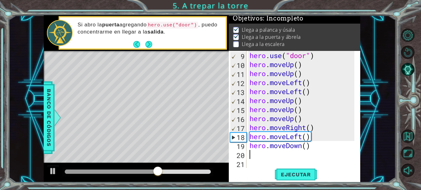
scroll to position [72, 0]
click at [296, 177] on span "Ejecutar" at bounding box center [295, 174] width 42 height 6
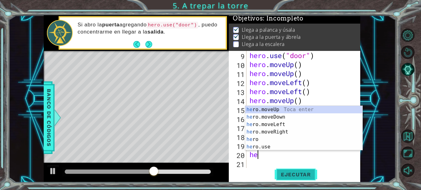
type textarea "her"
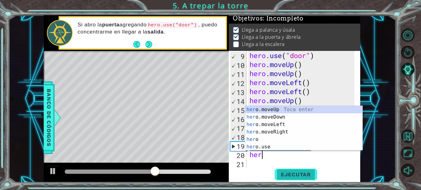
scroll to position [0, 0]
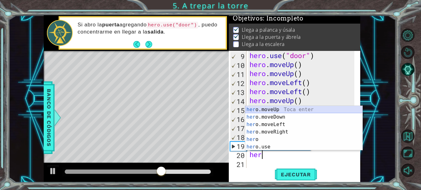
click at [300, 108] on div "her o.moveUp Toca enter her o.moveDown Toca enter her o.moveLeft [PERSON_NAME] …" at bounding box center [303, 135] width 117 height 59
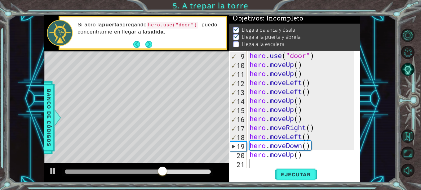
scroll to position [81, 0]
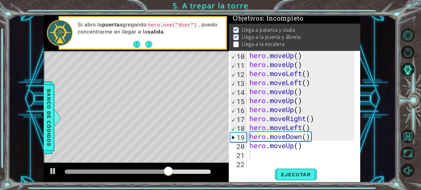
click at [289, 181] on div "10 11 12 13 14 15 16 17 18 19 20 21 22 hero . moveUp ( ) hero . moveUp ( ) hero…" at bounding box center [294, 116] width 131 height 131
click at [289, 177] on span "Ejecutar" at bounding box center [295, 174] width 42 height 6
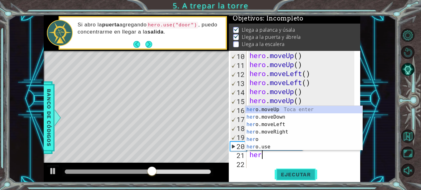
type textarea "her"
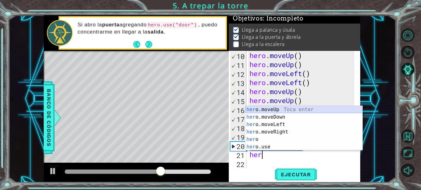
click at [305, 108] on div "her o.moveUp Toca enter her o.moveDown Toca enter her o.moveLeft [PERSON_NAME] …" at bounding box center [303, 135] width 117 height 59
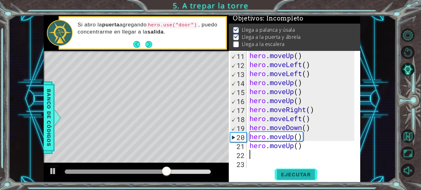
click at [300, 177] on span "Ejecutar" at bounding box center [295, 174] width 42 height 6
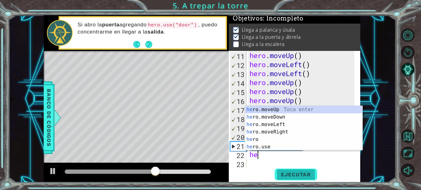
scroll to position [0, 0]
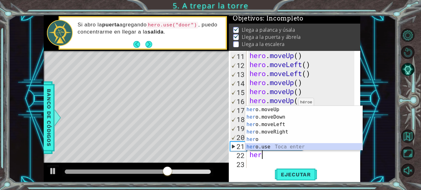
click at [289, 147] on div "her o.moveUp Toca enter her o.moveDown Toca enter her o.moveLeft [PERSON_NAME] …" at bounding box center [303, 135] width 117 height 59
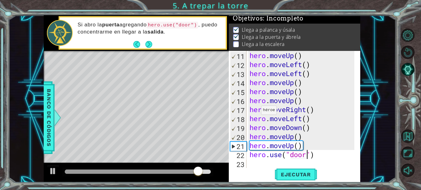
scroll to position [0, 3]
type textarea "hero.use("door")"
click at [282, 176] on span "Ejecutar" at bounding box center [295, 174] width 42 height 6
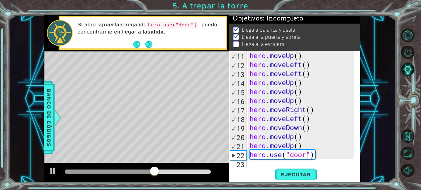
click at [257, 168] on div "Ejecutar" at bounding box center [295, 174] width 131 height 13
click at [254, 165] on div "hero . moveUp ( ) hero . moveLeft ( ) hero . moveLeft ( ) hero . moveUp ( ) her…" at bounding box center [302, 118] width 109 height 135
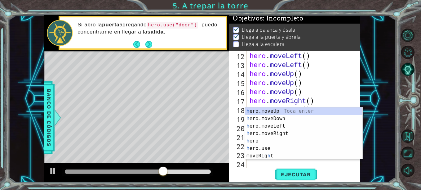
scroll to position [99, 0]
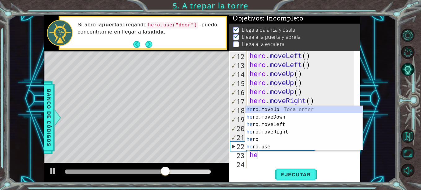
type textarea "her"
click at [265, 110] on div "her o.moveUp Toca enter her o.moveDown Toca enter her o.moveLeft [PERSON_NAME] …" at bounding box center [303, 135] width 117 height 59
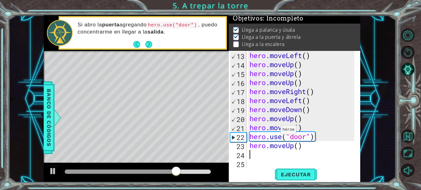
scroll to position [108, 0]
click at [289, 177] on button "Ejecutar" at bounding box center [295, 174] width 42 height 13
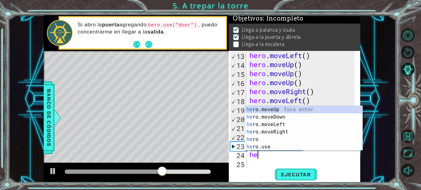
type textarea "her"
click at [252, 112] on div "her o.moveUp Toca enter her o.moveDown Toca enter her o.moveLeft [PERSON_NAME] …" at bounding box center [303, 135] width 117 height 59
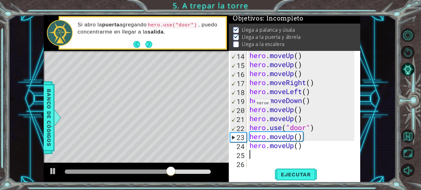
scroll to position [117, 0]
click at [297, 176] on span "Ejecutar" at bounding box center [295, 174] width 42 height 6
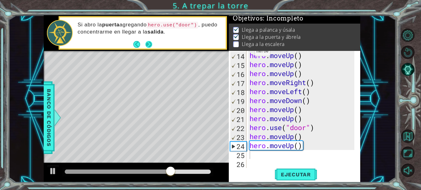
click at [149, 45] on button "Next" at bounding box center [149, 45] width 8 height 8
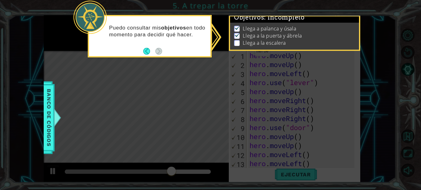
scroll to position [0, 0]
click at [147, 51] on button "Back" at bounding box center [149, 51] width 12 height 7
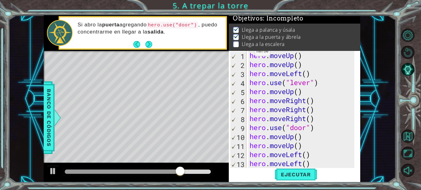
scroll to position [5, 0]
click at [52, 100] on span "Banco de códigos" at bounding box center [49, 117] width 10 height 64
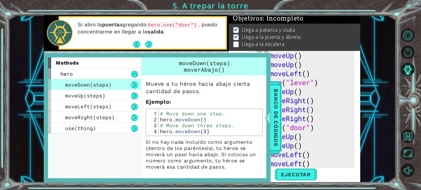
click at [30, 105] on div "1 ההההההההההההההההההההההההההההההההההההההההההההההההההההההההההההההההההההההההההההה…" at bounding box center [201, 98] width 387 height 167
click at [138, 44] on button "Back" at bounding box center [139, 44] width 12 height 7
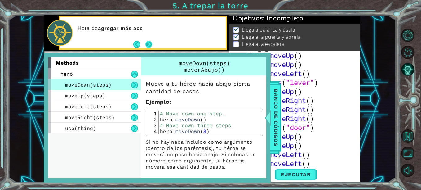
click at [150, 45] on button "Next" at bounding box center [148, 44] width 7 height 7
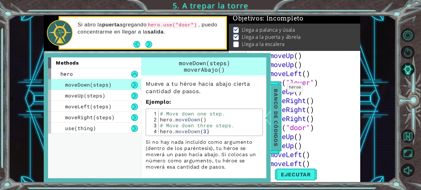
click at [272, 108] on span "Banco de códigos" at bounding box center [276, 117] width 10 height 64
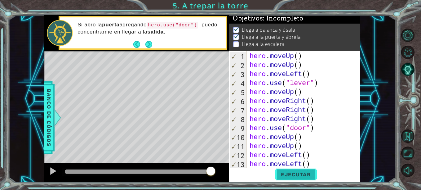
click at [308, 175] on span "Ejecutar" at bounding box center [295, 174] width 42 height 6
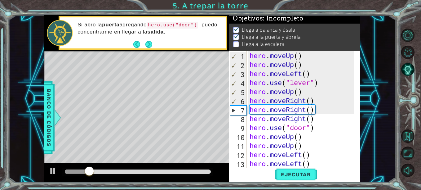
click at [247, 167] on div "1 2 3 4 5 6 7 8 9 10 11 12 13 14 hero . moveUp ( ) hero . moveUp ( ) hero . mov…" at bounding box center [294, 109] width 130 height 117
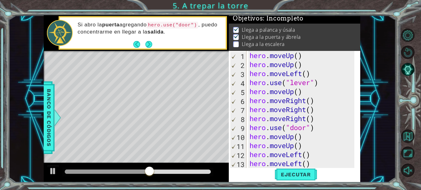
scroll to position [117, 0]
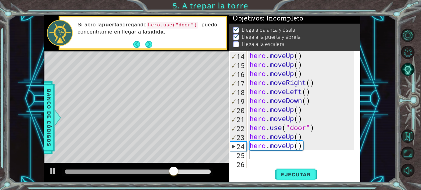
click at [251, 155] on div "hero . moveUp ( ) hero . moveUp ( ) hero . moveUp ( ) hero . moveRight ( ) hero…" at bounding box center [302, 118] width 109 height 135
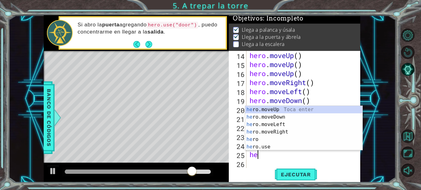
type textarea "her"
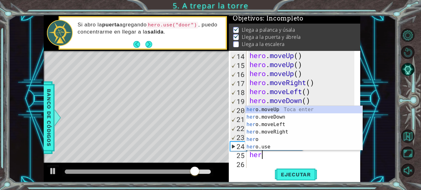
scroll to position [0, 0]
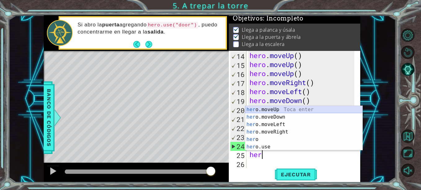
click at [262, 111] on div "her o.moveUp Toca enter her o.moveDown Toca enter her o.moveLeft [PERSON_NAME] …" at bounding box center [303, 135] width 117 height 59
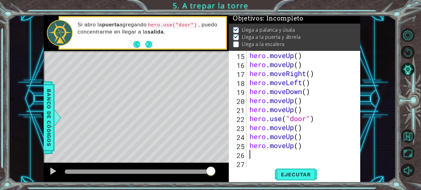
scroll to position [126, 0]
click at [298, 147] on div "hero . moveUp ( ) hero . moveUp ( ) hero . moveRight ( ) hero . moveLeft ( ) he…" at bounding box center [302, 118] width 109 height 135
type textarea "hero.moveUp(2)"
click at [304, 167] on div "hero . moveUp ( ) hero . moveUp ( ) hero . moveRight ( ) hero . moveLeft ( ) he…" at bounding box center [302, 118] width 109 height 135
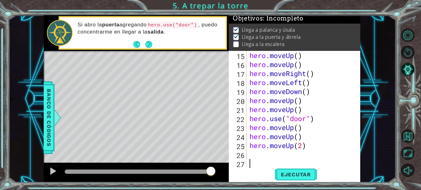
scroll to position [0, 0]
click at [302, 175] on span "Ejecutar" at bounding box center [295, 174] width 42 height 6
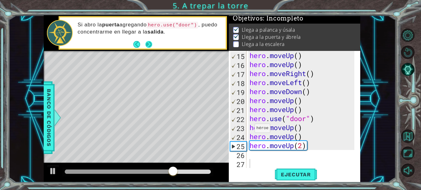
click at [150, 44] on button "Next" at bounding box center [148, 44] width 7 height 7
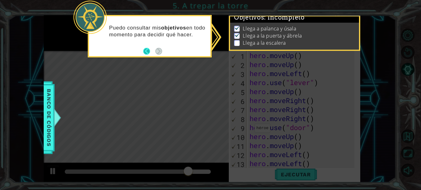
click at [146, 49] on button "Back" at bounding box center [149, 51] width 12 height 7
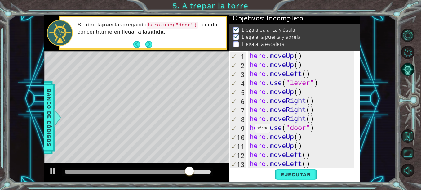
scroll to position [5, 0]
click at [151, 44] on button "Next" at bounding box center [148, 44] width 7 height 7
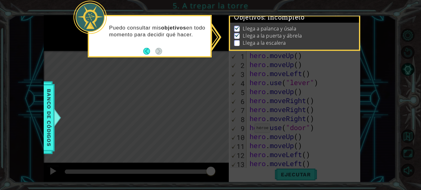
scroll to position [6, 0]
click at [143, 48] on div "Puedo consultar mis objetivos en todo momento para decidir qué hacer." at bounding box center [149, 34] width 121 height 31
click at [146, 49] on button "Back" at bounding box center [149, 51] width 12 height 7
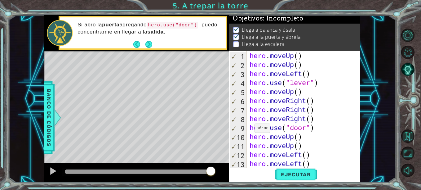
scroll to position [5, 0]
click at [308, 176] on span "Ejecutar" at bounding box center [295, 174] width 42 height 6
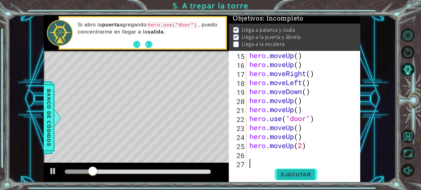
scroll to position [126, 0]
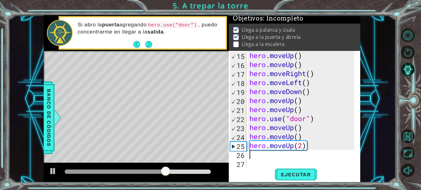
click at [257, 156] on div "hero . moveUp ( ) hero . moveUp ( ) hero . moveRight ( ) hero . moveLeft ( ) he…" at bounding box center [302, 118] width 109 height 135
type textarea "h"
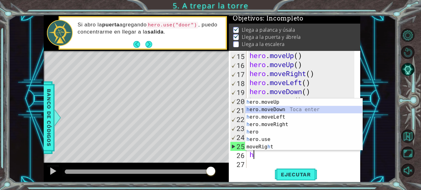
click at [269, 106] on div "h ero.moveUp Toca enter h ero.moveDown Toca enter h ero.moveLeft Toca enter h e…" at bounding box center [303, 131] width 117 height 67
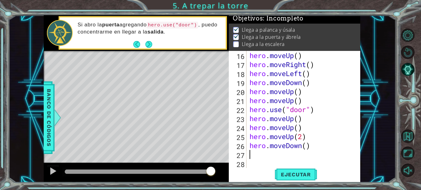
scroll to position [135, 0]
click at [299, 148] on div "hero . moveUp ( ) hero . moveRight ( ) hero . moveLeft ( ) hero . moveDown ( ) …" at bounding box center [302, 118] width 109 height 135
click at [312, 148] on div "hero . moveUp ( ) hero . moveRight ( ) hero . moveLeft ( ) hero . moveDown ( ) …" at bounding box center [302, 118] width 109 height 135
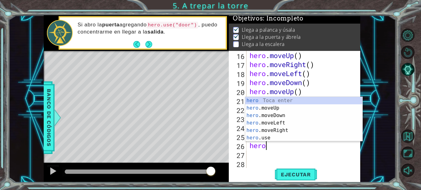
scroll to position [0, 0]
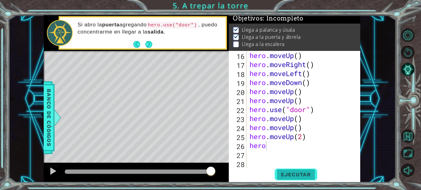
click at [298, 173] on span "Ejecutar" at bounding box center [295, 174] width 42 height 6
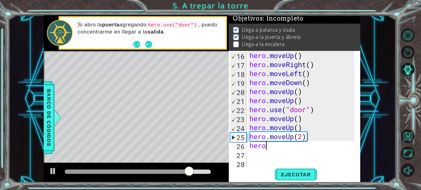
type textarea "hero."
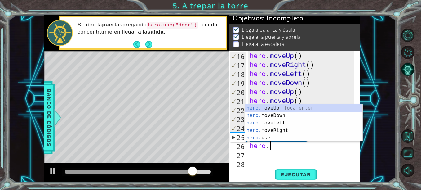
scroll to position [0, 1]
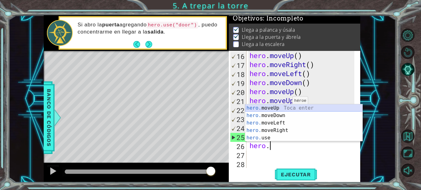
click at [290, 108] on div "hero. moveUp Toca enter hero. moveDown Toca enter hero. moveLeft Toca enter her…" at bounding box center [303, 130] width 117 height 52
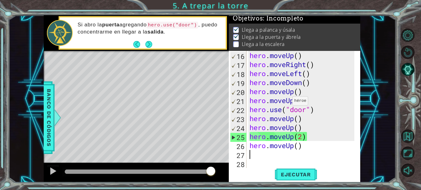
scroll to position [0, 0]
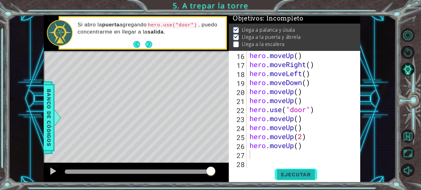
click at [290, 173] on span "Ejecutar" at bounding box center [295, 174] width 42 height 6
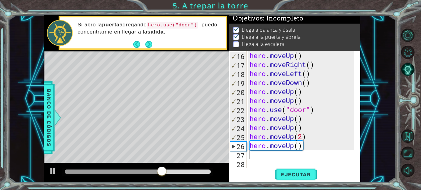
click at [251, 153] on div "hero . moveUp ( ) hero . moveRight ( ) hero . moveLeft ( ) hero . moveDown ( ) …" at bounding box center [302, 118] width 109 height 135
click at [253, 157] on div "hero . moveUp ( ) hero . moveRight ( ) hero . moveLeft ( ) hero . moveDown ( ) …" at bounding box center [302, 118] width 109 height 135
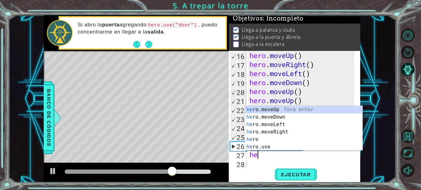
type textarea "her"
click at [283, 108] on div "her o.moveUp Toca enter her o.moveDown Toca enter her o.moveLeft [PERSON_NAME] …" at bounding box center [303, 135] width 117 height 59
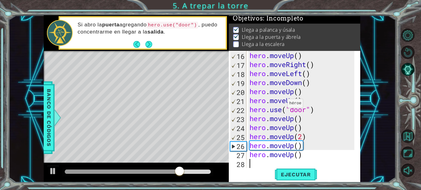
scroll to position [0, 0]
click at [305, 175] on span "Ejecutar" at bounding box center [295, 174] width 42 height 6
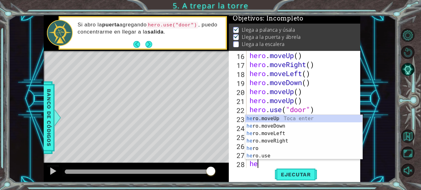
type textarea "hee"
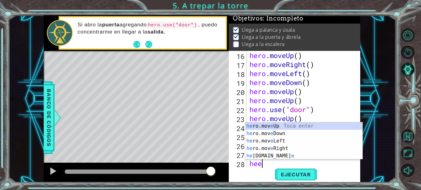
scroll to position [0, 0]
click at [315, 124] on div "he ro.mov e Up Toca enter he ro.mov e Down Toca enter he ro.mov e Left Toca ent…" at bounding box center [303, 148] width 117 height 52
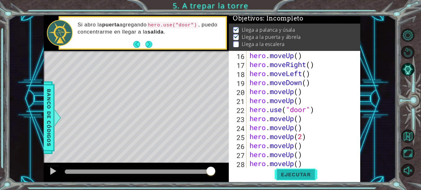
click at [310, 175] on span "Ejecutar" at bounding box center [295, 174] width 42 height 6
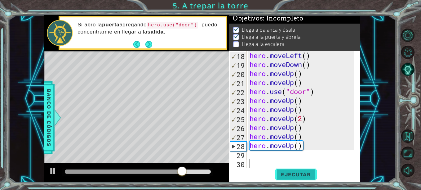
scroll to position [153, 0]
click at [287, 161] on div "hero . moveLeft ( ) hero . moveDown ( ) hero . moveUp ( ) hero . moveUp ( ) her…" at bounding box center [302, 118] width 109 height 135
click at [287, 158] on div "hero . moveLeft ( ) hero . moveDown ( ) hero . moveUp ( ) hero . moveUp ( ) her…" at bounding box center [302, 118] width 109 height 135
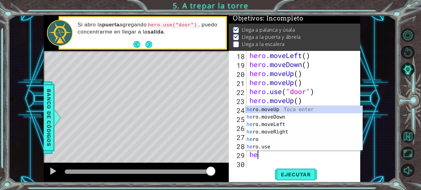
scroll to position [0, 0]
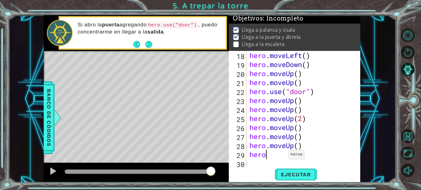
click at [283, 156] on div "hero . moveLeft ( ) hero . moveDown ( ) hero . moveUp ( ) hero . moveUp ( ) her…" at bounding box center [302, 118] width 109 height 135
type textarea "hero."
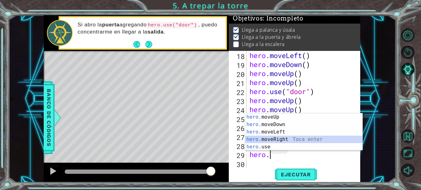
click at [264, 139] on div "hero. moveUp Toca enter hero. moveDown Toca enter hero. moveLeft Toca enter her…" at bounding box center [303, 139] width 117 height 52
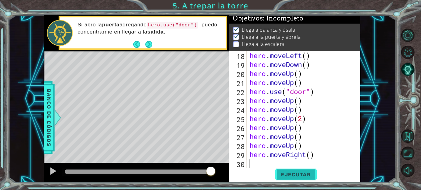
click at [298, 178] on button "Ejecutar" at bounding box center [295, 174] width 42 height 13
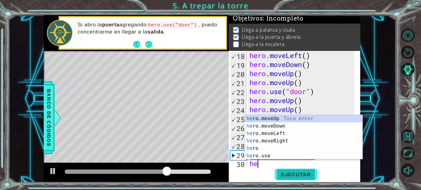
type textarea "her"
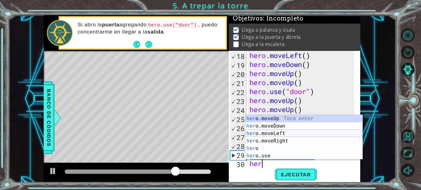
click at [294, 136] on div "her o.moveUp Toca enter her o.moveDown Toca enter her o.moveLeft [PERSON_NAME] …" at bounding box center [303, 144] width 117 height 59
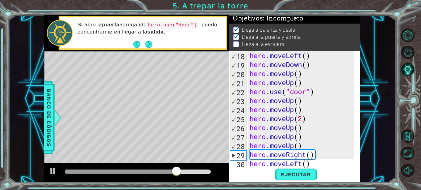
scroll to position [0, 0]
click at [306, 173] on span "Ejecutar" at bounding box center [295, 174] width 42 height 6
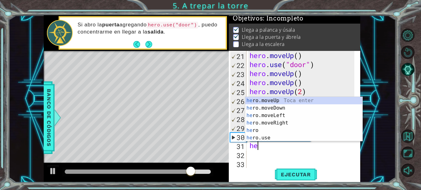
scroll to position [0, 0]
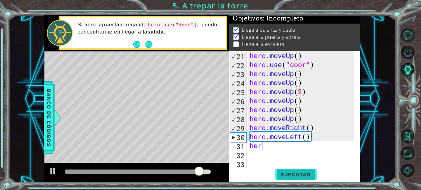
click at [315, 169] on button "Ejecutar" at bounding box center [295, 174] width 42 height 13
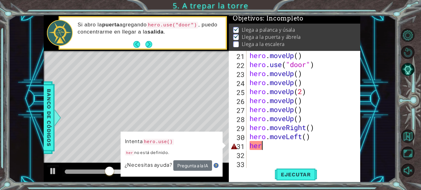
click at [261, 147] on div "hero . moveUp ( ) hero . use ( "door" ) hero . moveUp ( ) hero . moveUp ( ) her…" at bounding box center [302, 118] width 109 height 135
click at [179, 142] on div "Intenta hero.use() her no está definido. ¿Necesitas ayuda? Pregunta a la IA" at bounding box center [171, 153] width 102 height 45
click at [166, 141] on code "hero.use()" at bounding box center [157, 141] width 31 height 6
drag, startPoint x: 159, startPoint y: 152, endPoint x: 265, endPoint y: 145, distance: 106.1
click at [265, 145] on div "1 ההההההההההההההההההההההההההההההההההההההההההההההההההההההההההההההההההההההההההההה…" at bounding box center [202, 98] width 316 height 167
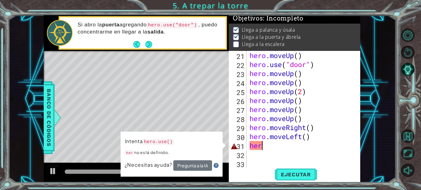
click at [265, 145] on div "hero . moveUp ( ) hero . use ( "door" ) hero . moveUp ( ) hero . moveUp ( ) her…" at bounding box center [302, 118] width 109 height 135
click at [190, 163] on button "Pregunta a la IA" at bounding box center [192, 165] width 39 height 11
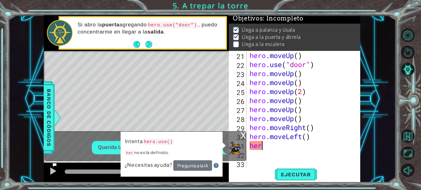
click at [269, 147] on div "hero . moveUp ( ) hero . use ( "door" ) hero . moveUp ( ) hero . moveUp ( ) her…" at bounding box center [302, 118] width 109 height 135
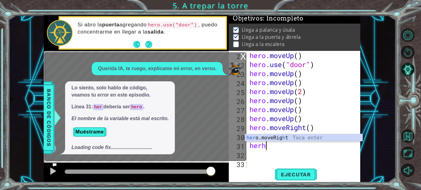
type textarea "her"
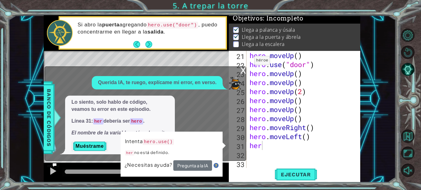
click at [241, 72] on div "x" at bounding box center [243, 70] width 6 height 6
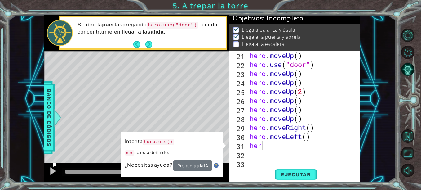
scroll to position [0, 0]
click at [267, 151] on div "hero . moveUp ( ) hero . use ( "door" ) hero . moveUp ( ) hero . moveUp ( ) her…" at bounding box center [302, 118] width 109 height 135
click at [267, 146] on div "hero . moveUp ( ) hero . use ( "door" ) hero . moveUp ( ) hero . moveUp ( ) her…" at bounding box center [302, 118] width 109 height 135
type textarea "hero"
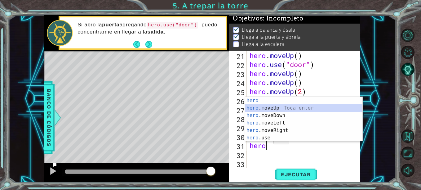
click at [271, 105] on div "hero Toca enter hero .moveUp Toca enter hero .moveDown Toca enter hero .moveLef…" at bounding box center [303, 126] width 117 height 59
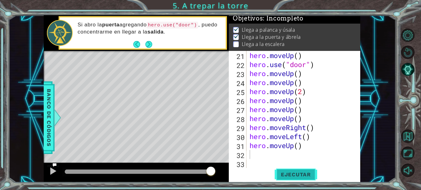
click at [292, 176] on span "Ejecutar" at bounding box center [295, 174] width 42 height 6
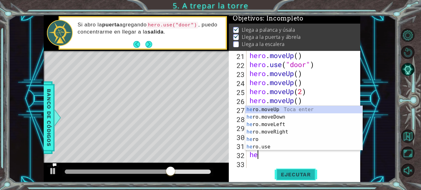
type textarea "her"
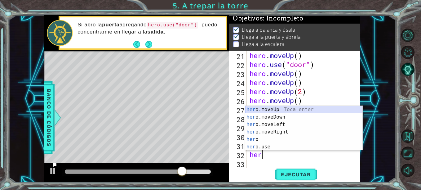
click at [305, 111] on div "her o.moveUp Toca enter her o.moveDown Toca enter her o.moveLeft [PERSON_NAME] …" at bounding box center [303, 135] width 117 height 59
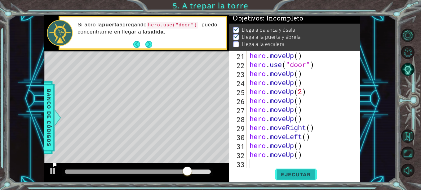
click at [304, 174] on span "Ejecutar" at bounding box center [295, 174] width 42 height 6
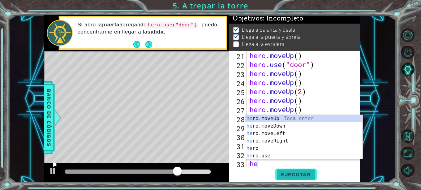
type textarea "her"
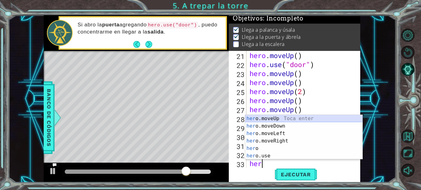
click at [296, 118] on div "her o.moveUp Toca enter her o.moveDown Toca enter her o.moveLeft [PERSON_NAME] …" at bounding box center [303, 144] width 117 height 59
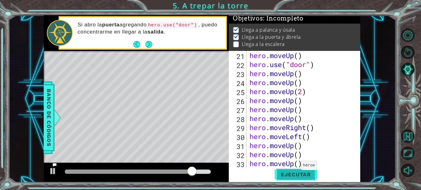
click at [297, 177] on span "Ejecutar" at bounding box center [295, 174] width 42 height 6
type textarea "h"
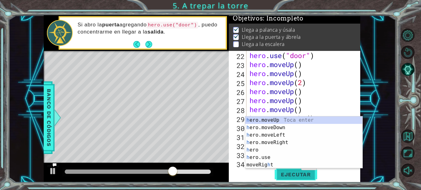
scroll to position [189, 0]
click at [295, 119] on div "h ero.moveUp Toca enter h ero.moveDown Toca enter h ero.moveLeft Toca enter h e…" at bounding box center [303, 149] width 117 height 67
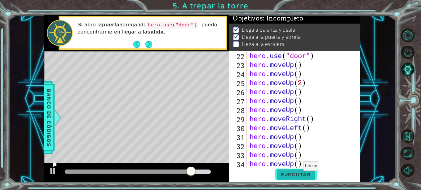
click at [298, 170] on button "Ejecutar" at bounding box center [295, 174] width 42 height 13
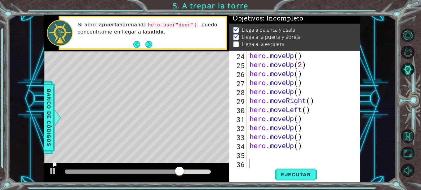
scroll to position [207, 0]
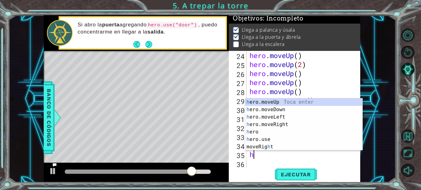
type textarea "he"
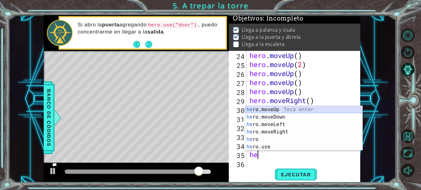
click at [326, 107] on div "he ro.moveUp Toca enter he ro.moveDown Toca enter he ro.moveLeft Toca enter he …" at bounding box center [303, 135] width 117 height 59
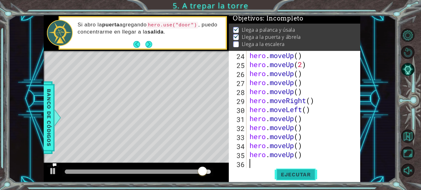
click at [301, 178] on button "Ejecutar" at bounding box center [295, 174] width 42 height 13
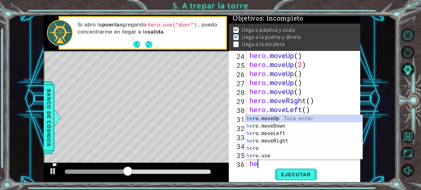
type textarea "her"
click at [272, 118] on div "her o.moveUp Toca enter her o.moveDown Toca enter her o.moveLeft [PERSON_NAME] …" at bounding box center [303, 144] width 117 height 59
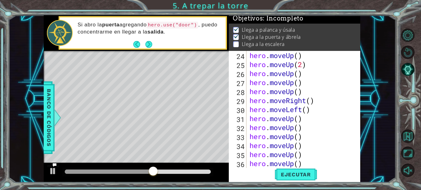
scroll to position [0, 0]
click at [294, 174] on span "Ejecutar" at bounding box center [295, 174] width 42 height 6
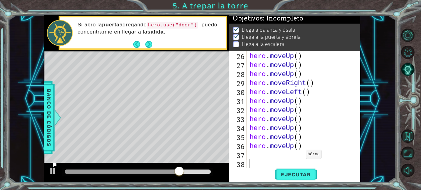
scroll to position [225, 0]
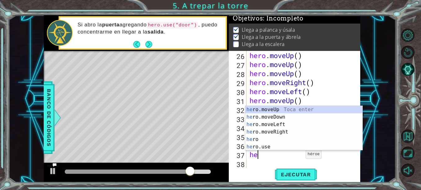
type textarea "her"
click at [291, 111] on div "her o.moveUp Toca enter her o.moveDown Toca enter her o.moveLeft [PERSON_NAME] …" at bounding box center [303, 135] width 117 height 59
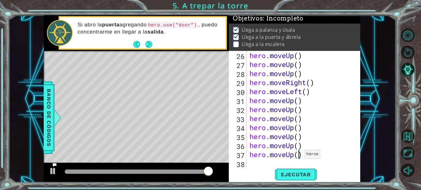
click at [299, 155] on div "hero . moveUp ( ) hero . moveUp ( ) hero . moveUp ( ) hero . moveRight ( ) hero…" at bounding box center [302, 118] width 109 height 135
type textarea "hero.moveUp(1)"
click at [305, 168] on button "Ejecutar" at bounding box center [295, 174] width 42 height 13
click at [248, 167] on div "hero . moveUp ( ) hero . moveUp ( ) hero . moveUp ( ) hero . moveRight ( ) hero…" at bounding box center [302, 118] width 109 height 135
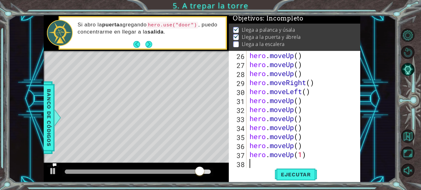
scroll to position [0, 0]
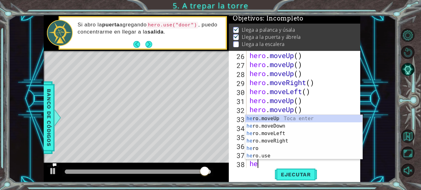
type textarea "her"
click at [275, 118] on div "her o.moveUp Toca enter her o.moveDown Toca enter her o.moveLeft [PERSON_NAME] …" at bounding box center [303, 144] width 117 height 59
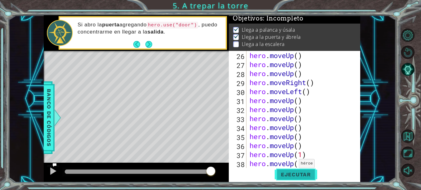
click at [297, 177] on span "Ejecutar" at bounding box center [295, 174] width 42 height 6
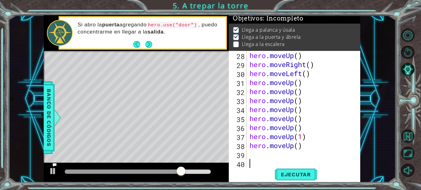
scroll to position [243, 0]
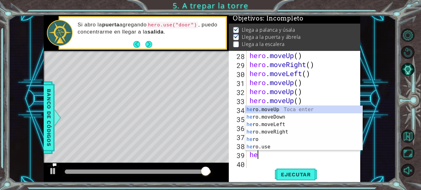
type textarea "her"
click at [329, 108] on div "her o.moveUp Toca enter her o.moveDown Toca enter her o.moveLeft [PERSON_NAME] …" at bounding box center [303, 135] width 117 height 59
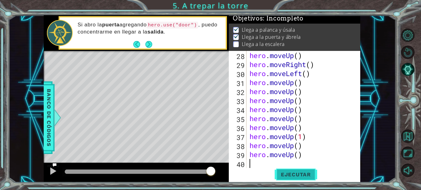
click at [304, 176] on span "Ejecutar" at bounding box center [295, 174] width 42 height 6
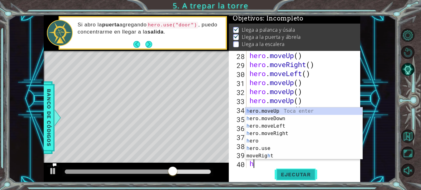
type textarea "her"
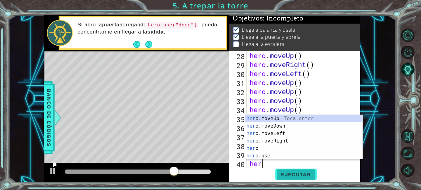
scroll to position [0, 0]
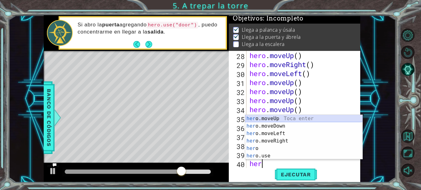
click at [300, 115] on div "her o.moveUp Toca enter her o.moveDown Toca enter her o.moveLeft [PERSON_NAME] …" at bounding box center [303, 144] width 117 height 59
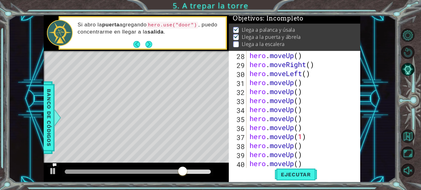
scroll to position [0, 0]
click at [293, 177] on span "Ejecutar" at bounding box center [295, 174] width 42 height 6
click at [303, 175] on span "Ejecutar" at bounding box center [295, 174] width 42 height 6
click at [314, 165] on div "hero . moveUp ( ) hero . moveRight ( ) hero . moveLeft ( ) hero . moveUp ( ) he…" at bounding box center [302, 118] width 109 height 135
type textarea "hero.moveUp()"
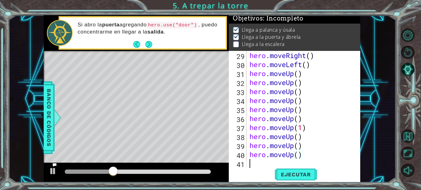
scroll to position [252, 0]
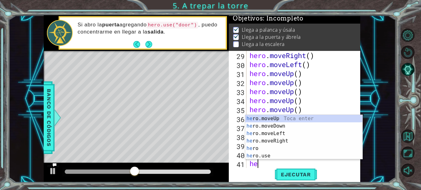
type textarea "her"
click at [300, 121] on div "her o.moveUp Toca enter her o.moveDown Toca enter her o.moveLeft [PERSON_NAME] …" at bounding box center [303, 144] width 117 height 59
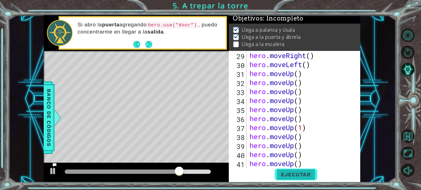
click at [304, 174] on span "Ejecutar" at bounding box center [295, 174] width 42 height 6
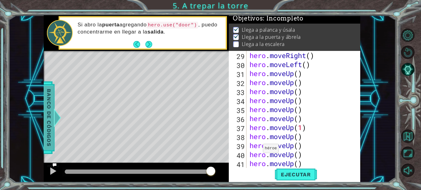
click at [55, 120] on div at bounding box center [58, 117] width 8 height 19
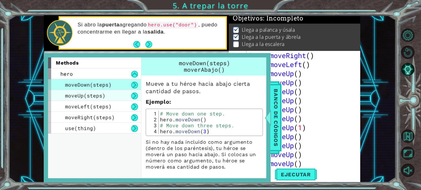
click at [116, 95] on div "moveUp(steps)" at bounding box center [94, 95] width 93 height 11
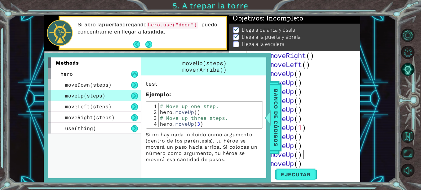
click at [333, 150] on div "hero . moveRight ( ) hero . moveLeft ( ) hero . moveUp ( ) hero . moveUp ( ) he…" at bounding box center [302, 118] width 109 height 135
click at [299, 165] on div "hero . moveRight ( ) hero . moveLeft ( ) hero . moveUp ( ) hero . moveUp ( ) he…" at bounding box center [302, 118] width 109 height 135
type textarea "hero.moveUp(3)"
click at [277, 136] on span "Banco de códigos" at bounding box center [276, 117] width 10 height 64
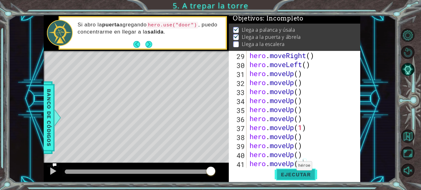
click at [296, 177] on span "Ejecutar" at bounding box center [295, 174] width 42 height 6
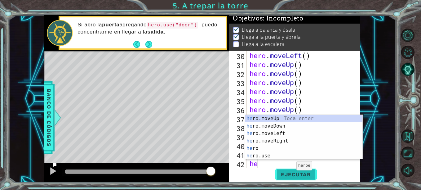
type textarea "her"
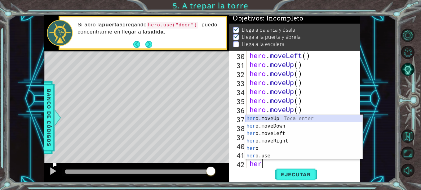
click at [282, 119] on div "her o.moveUp Toca enter her o.moveDown Toca enter her o.moveLeft [PERSON_NAME] …" at bounding box center [303, 144] width 117 height 59
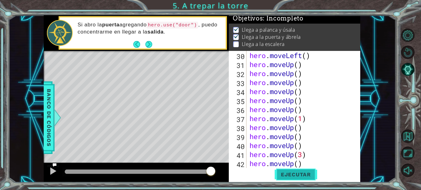
click at [306, 174] on span "Ejecutar" at bounding box center [295, 174] width 42 height 6
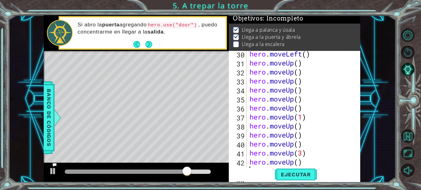
scroll to position [273, 0]
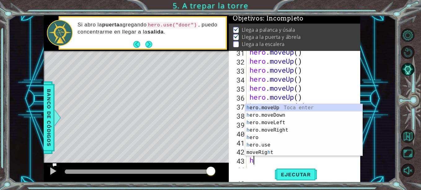
type textarea "her"
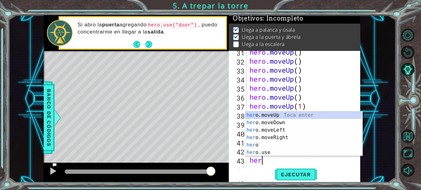
scroll to position [0, 0]
click at [321, 114] on div "her o.moveUp Toca enter her o.moveDown Toca enter her o.moveLeft [PERSON_NAME] …" at bounding box center [303, 140] width 117 height 59
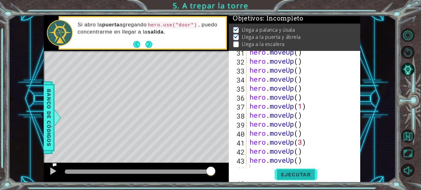
click at [308, 169] on button "Ejecutar" at bounding box center [295, 174] width 42 height 13
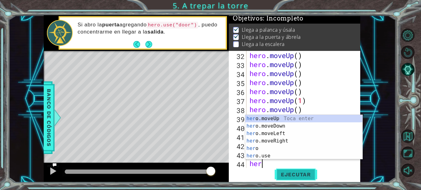
scroll to position [0, 0]
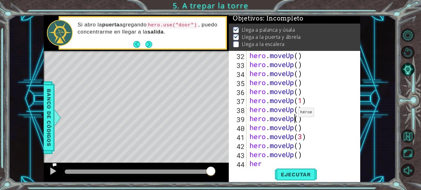
click at [293, 114] on div "hero . moveUp ( ) hero . moveUp ( ) hero . moveUp ( ) hero . moveUp ( ) hero . …" at bounding box center [302, 118] width 109 height 135
click at [266, 164] on div "hero . moveUp ( ) hero . moveUp ( ) hero . moveUp ( ) hero . moveUp ( ) hero . …" at bounding box center [302, 118] width 109 height 135
type textarea "hero"
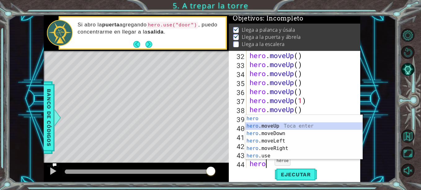
click at [264, 125] on div "hero Toca enter hero .moveUp Toca enter hero .moveDown Toca enter hero .moveLef…" at bounding box center [303, 144] width 117 height 59
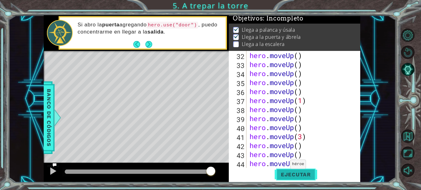
click at [299, 175] on span "Ejecutar" at bounding box center [295, 174] width 42 height 6
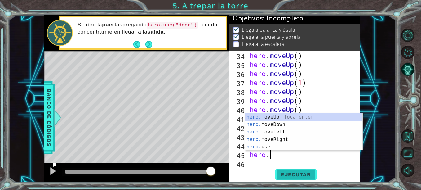
scroll to position [0, 1]
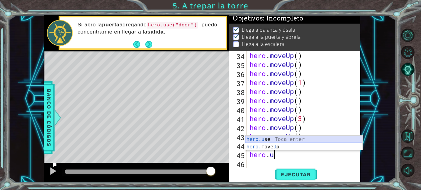
click at [293, 142] on div "hero.u se Toca enter hero. move U p Toca enter" at bounding box center [303, 150] width 117 height 30
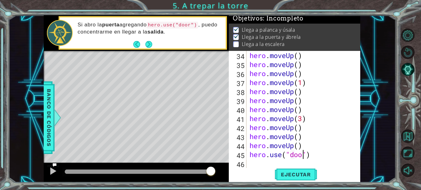
scroll to position [0, 3]
type textarea "hero.use("door")"
click at [303, 176] on span "Ejecutar" at bounding box center [295, 174] width 42 height 6
click at [248, 160] on div "hero . moveUp ( ) hero . moveUp ( ) hero . moveUp ( ) hero . moveUp ( 1 ) hero …" at bounding box center [302, 118] width 109 height 135
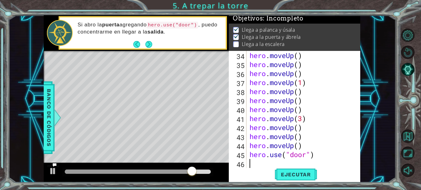
type textarea "h"
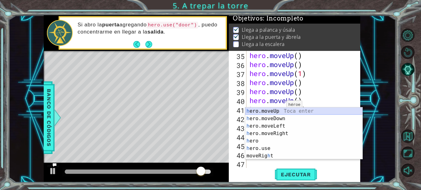
click at [284, 109] on div "h ero.moveUp Toca enter h ero.moveDown Toca enter h ero.moveLeft Toca enter h e…" at bounding box center [303, 140] width 117 height 67
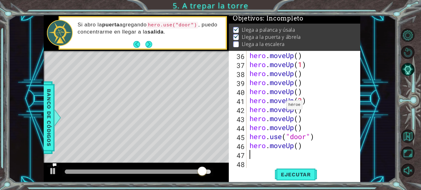
scroll to position [314, 0]
click at [306, 175] on span "Ejecutar" at bounding box center [295, 174] width 42 height 6
click at [304, 173] on span "Ejecutar" at bounding box center [295, 174] width 42 height 6
click at [305, 174] on span "Ejecutar" at bounding box center [295, 174] width 42 height 6
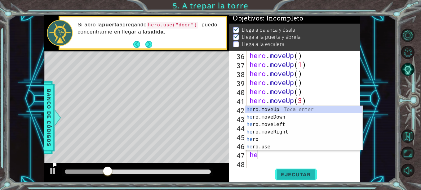
type textarea "her"
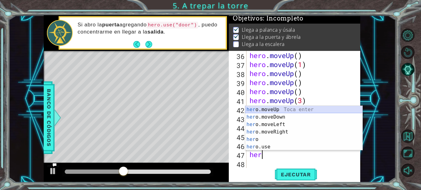
click at [303, 110] on div "her o.moveUp Toca enter her o.moveDown Toca enter her o.moveLeft [PERSON_NAME] …" at bounding box center [303, 135] width 117 height 59
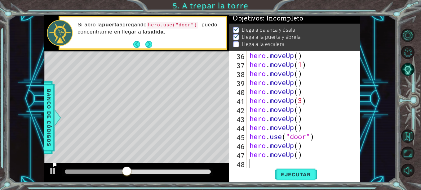
scroll to position [323, 0]
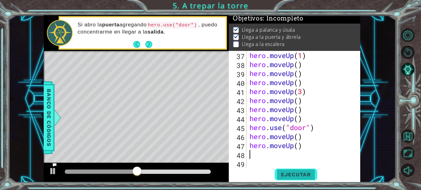
click at [306, 180] on button "Ejecutar" at bounding box center [295, 174] width 42 height 13
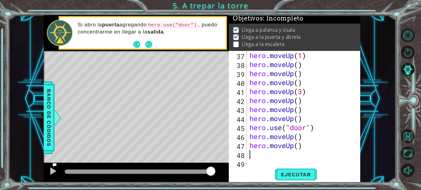
type textarea "h"
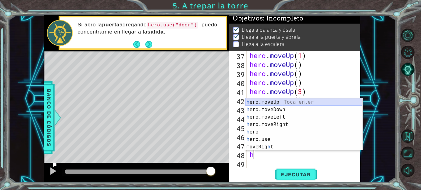
click at [285, 103] on div "h ero.moveUp Toca enter h ero.moveDown Toca enter h ero.moveLeft Toca enter h e…" at bounding box center [303, 131] width 117 height 67
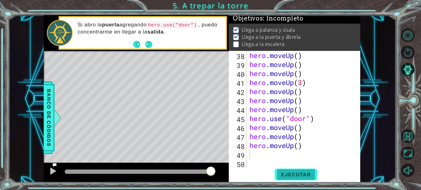
click at [296, 174] on span "Ejecutar" at bounding box center [295, 174] width 42 height 6
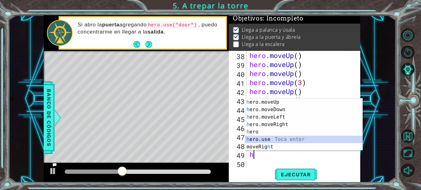
click at [281, 140] on div "h ero.moveUp Toca enter h ero.moveDown Toca enter h ero.moveLeft Toca enter h e…" at bounding box center [303, 131] width 117 height 67
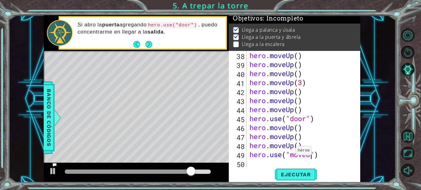
scroll to position [0, 3]
type textarea "hero.use("moveUp")"
click at [311, 171] on span "Ejecutar" at bounding box center [295, 174] width 42 height 6
